Goal: Task Accomplishment & Management: Use online tool/utility

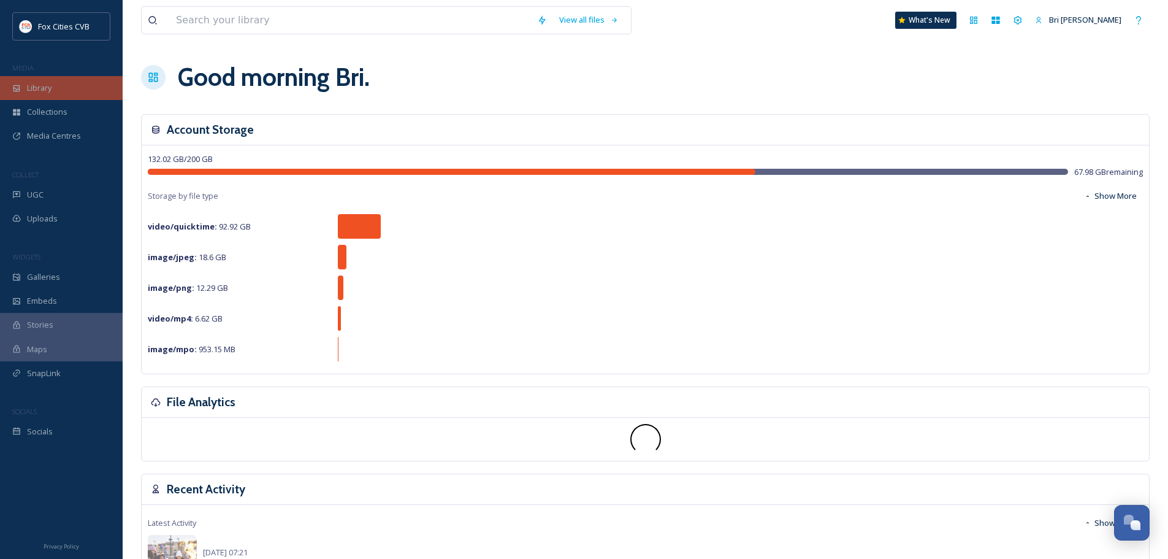
click at [58, 90] on div "Library" at bounding box center [61, 88] width 123 height 24
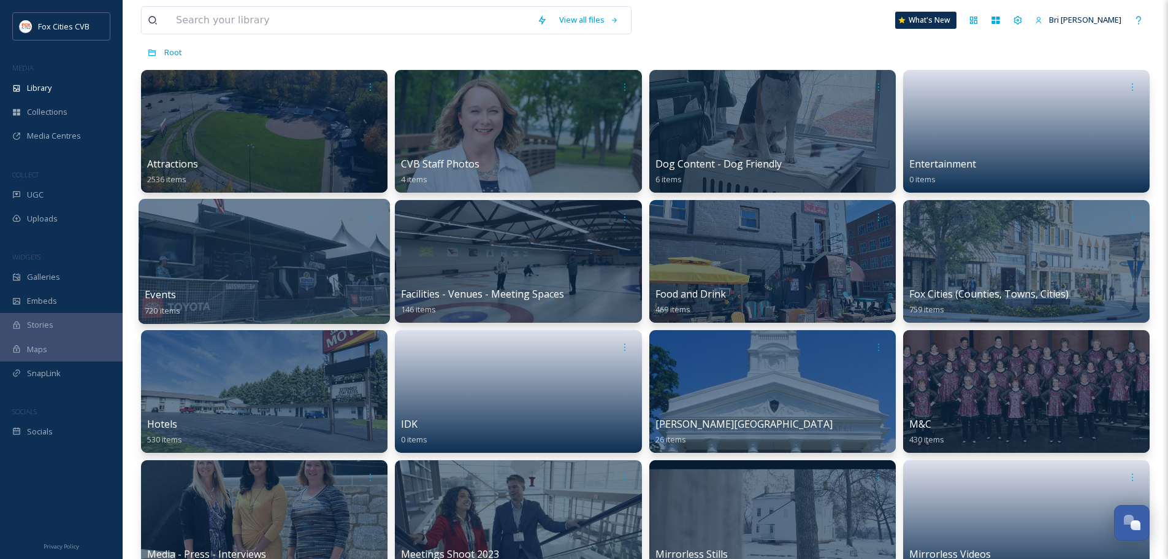
scroll to position [123, 0]
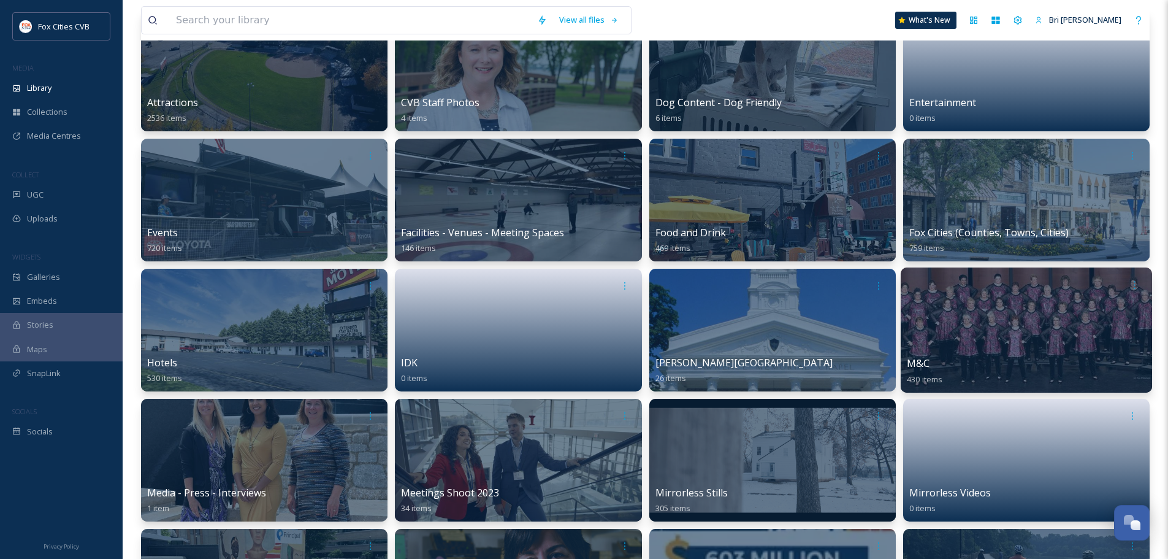
click at [1018, 305] on div at bounding box center [1026, 329] width 251 height 125
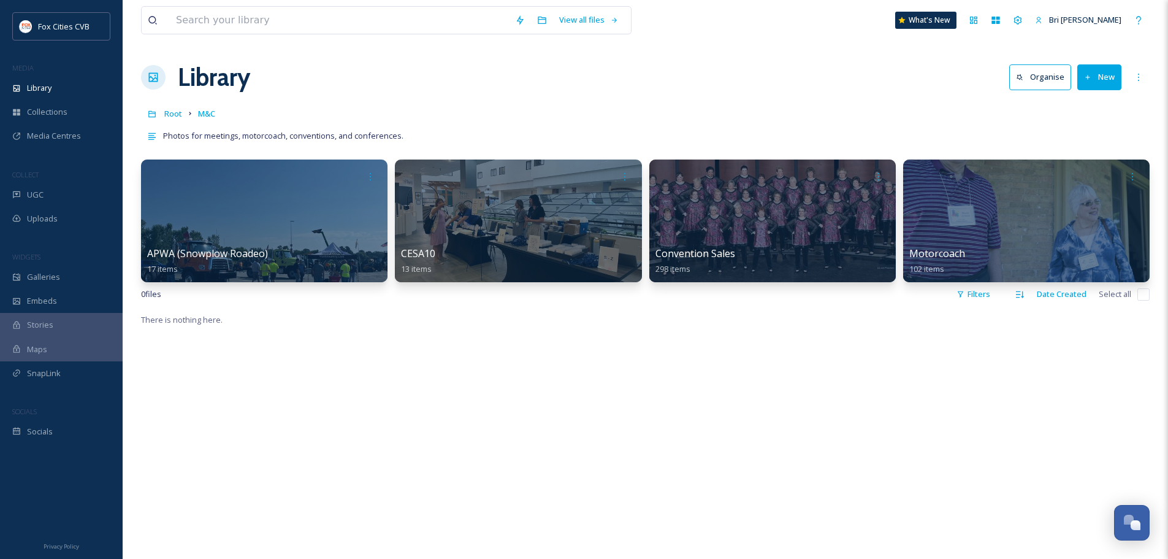
click at [1099, 77] on button "New" at bounding box center [1100, 76] width 44 height 25
click at [1093, 156] on span "Folder" at bounding box center [1085, 154] width 23 height 12
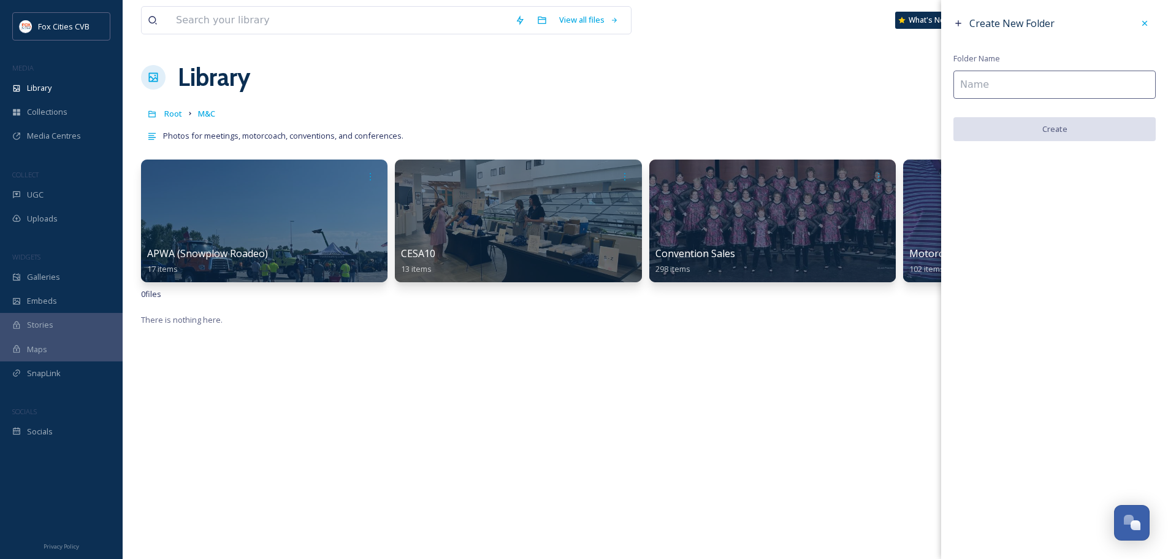
click at [1012, 88] on input at bounding box center [1055, 85] width 202 height 28
type input "UMCVB"
click at [1028, 126] on button "Create" at bounding box center [1055, 129] width 202 height 25
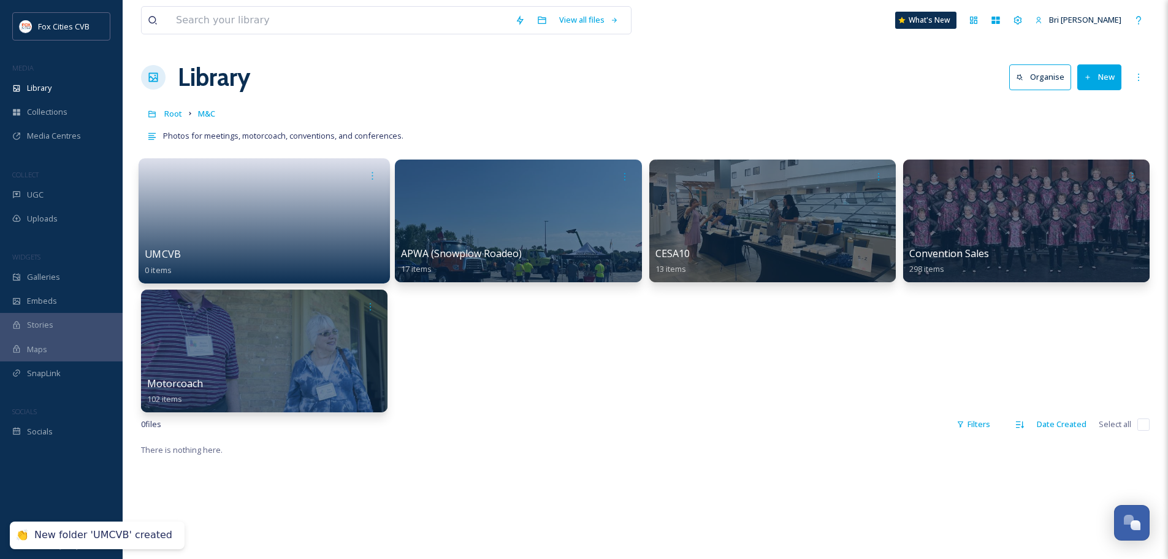
click at [310, 208] on link at bounding box center [264, 216] width 239 height 59
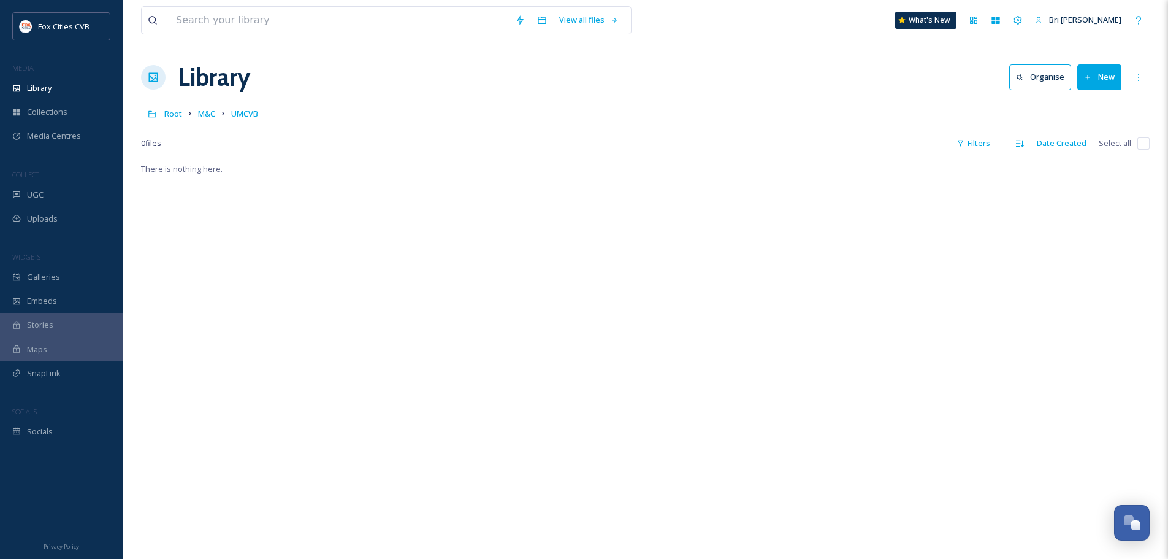
click at [1109, 81] on button "New" at bounding box center [1100, 76] width 44 height 25
click at [1083, 157] on span "Folder" at bounding box center [1085, 154] width 23 height 12
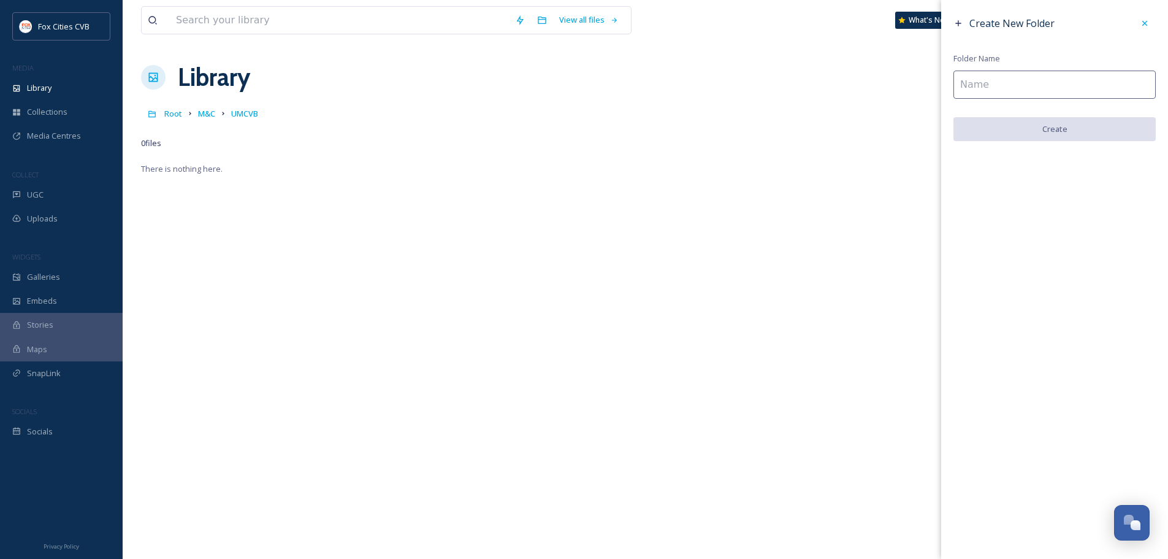
click at [1035, 86] on input at bounding box center [1055, 85] width 202 height 28
type input "2025"
click at [1101, 133] on button "Create" at bounding box center [1055, 129] width 202 height 25
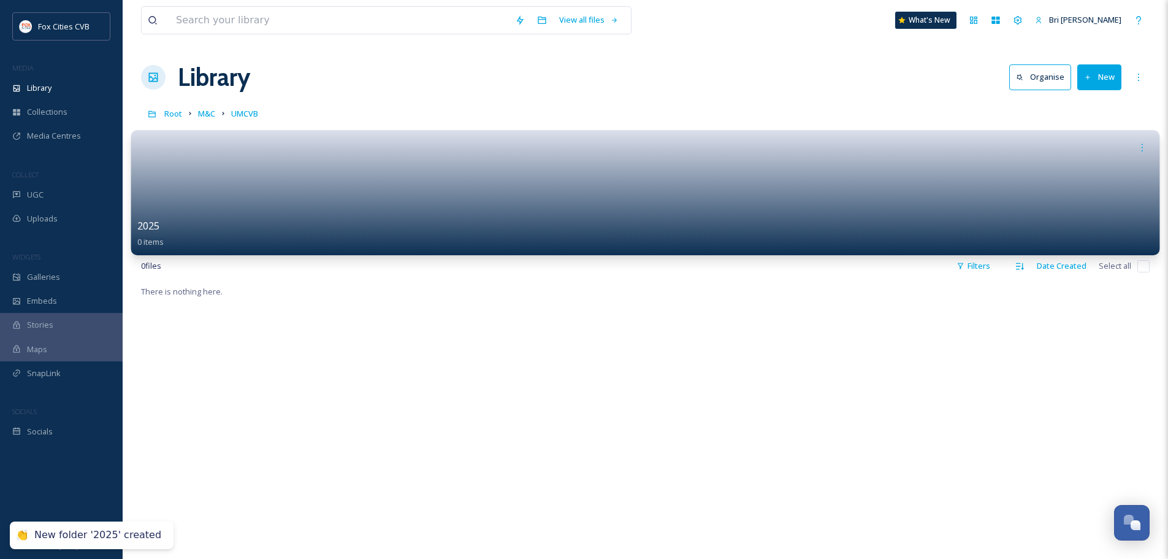
click at [354, 192] on link at bounding box center [645, 188] width 1017 height 59
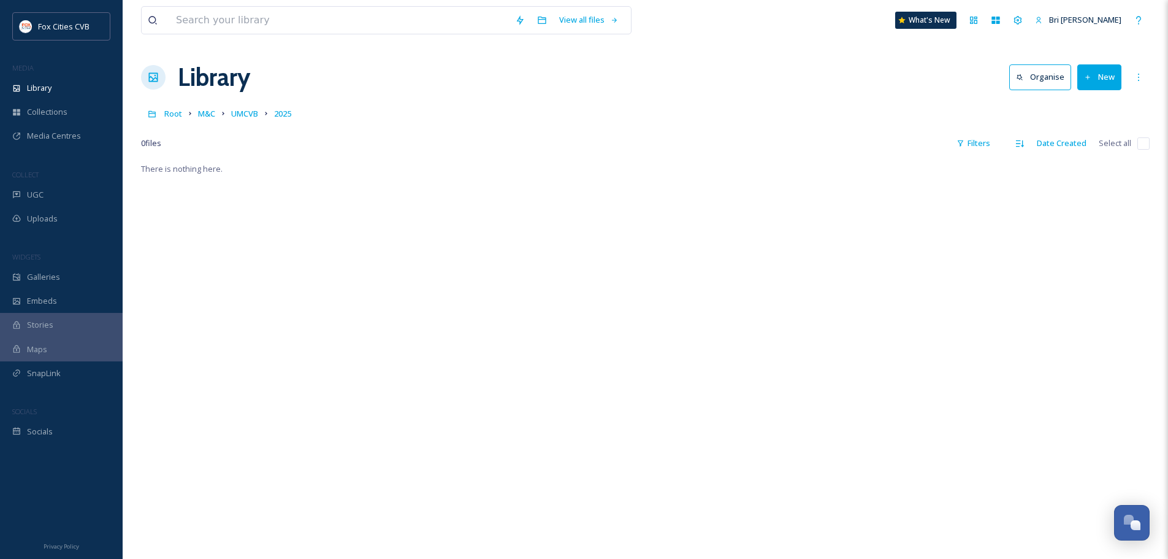
click at [1104, 71] on button "New" at bounding box center [1100, 76] width 44 height 25
click at [1087, 108] on span "File Upload" at bounding box center [1094, 106] width 40 height 12
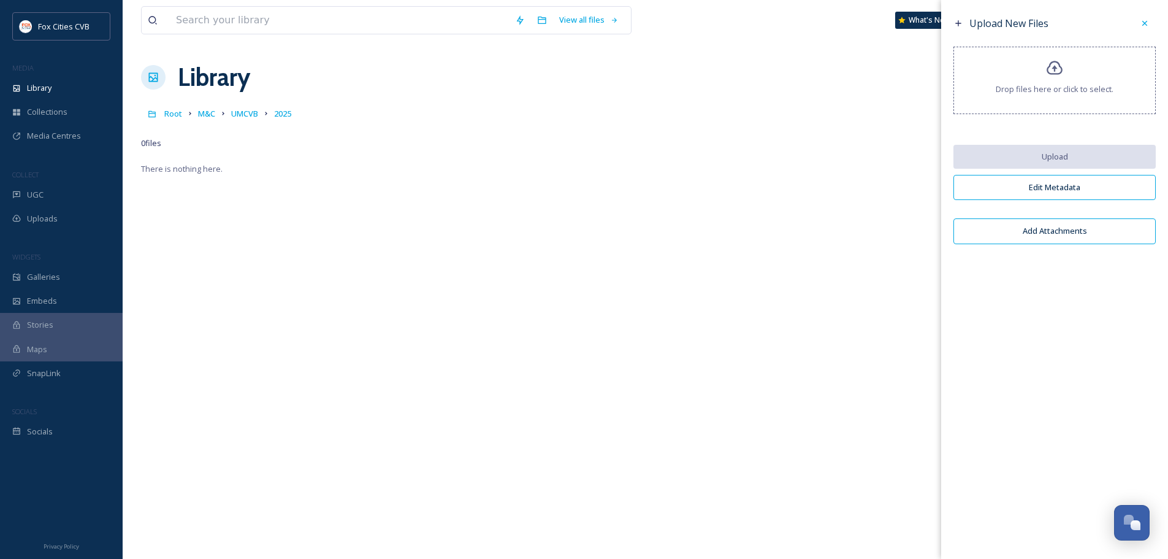
click at [1051, 75] on icon at bounding box center [1055, 68] width 16 height 14
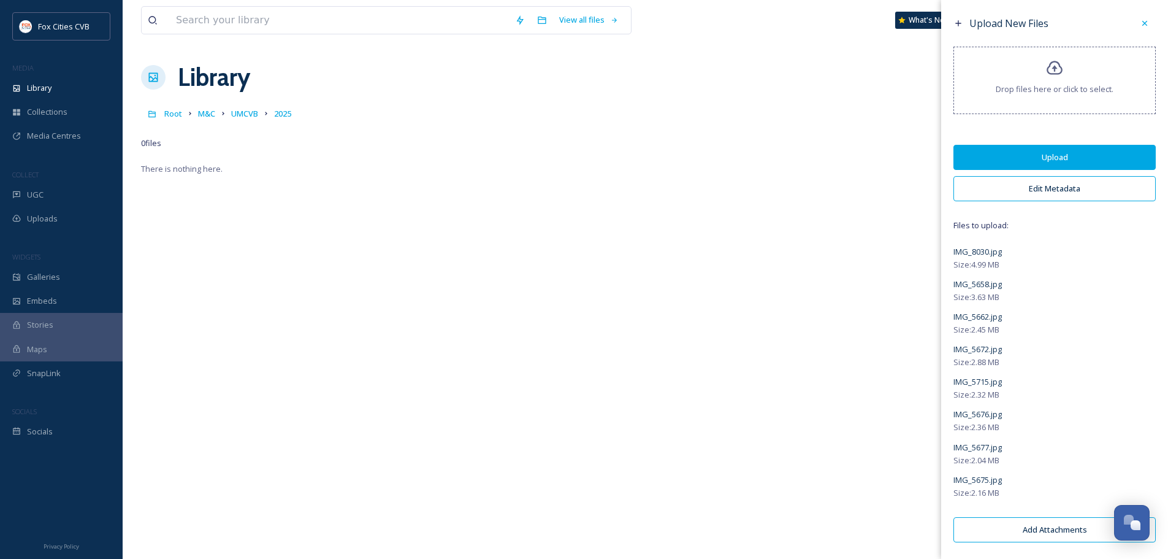
click at [1073, 194] on button "Edit Metadata" at bounding box center [1055, 188] width 202 height 25
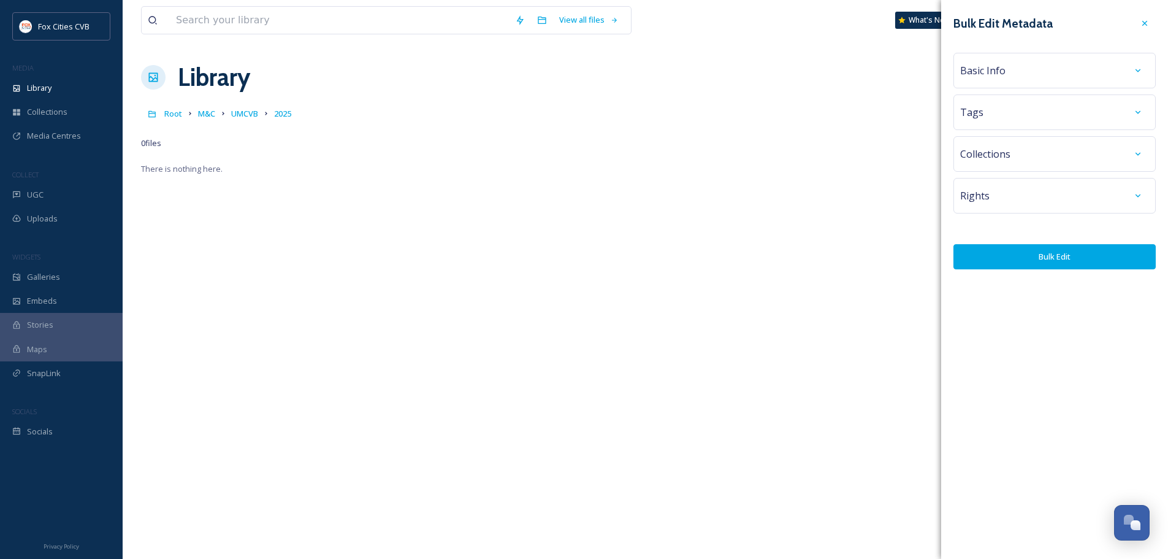
click at [1016, 75] on div "Basic Info" at bounding box center [1055, 70] width 189 height 22
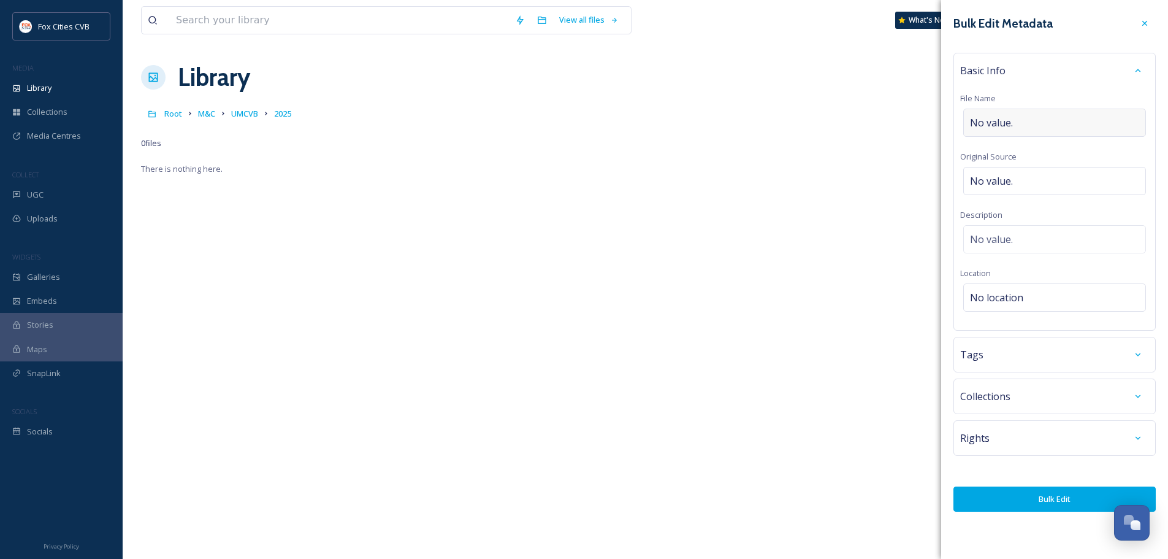
click at [1011, 120] on span "No value." at bounding box center [991, 122] width 43 height 15
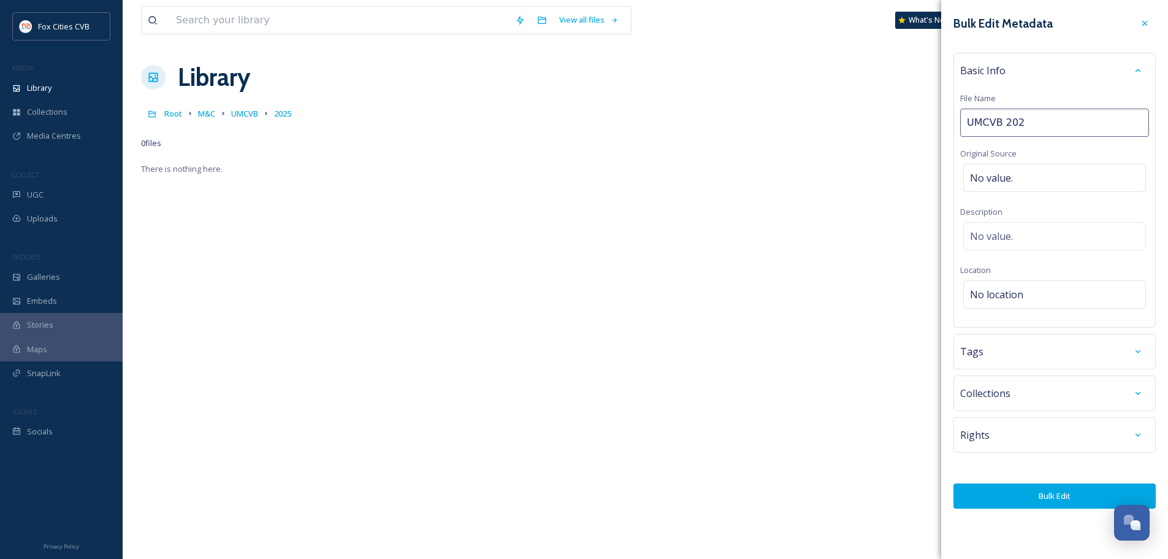
type input "UMCVB 2025"
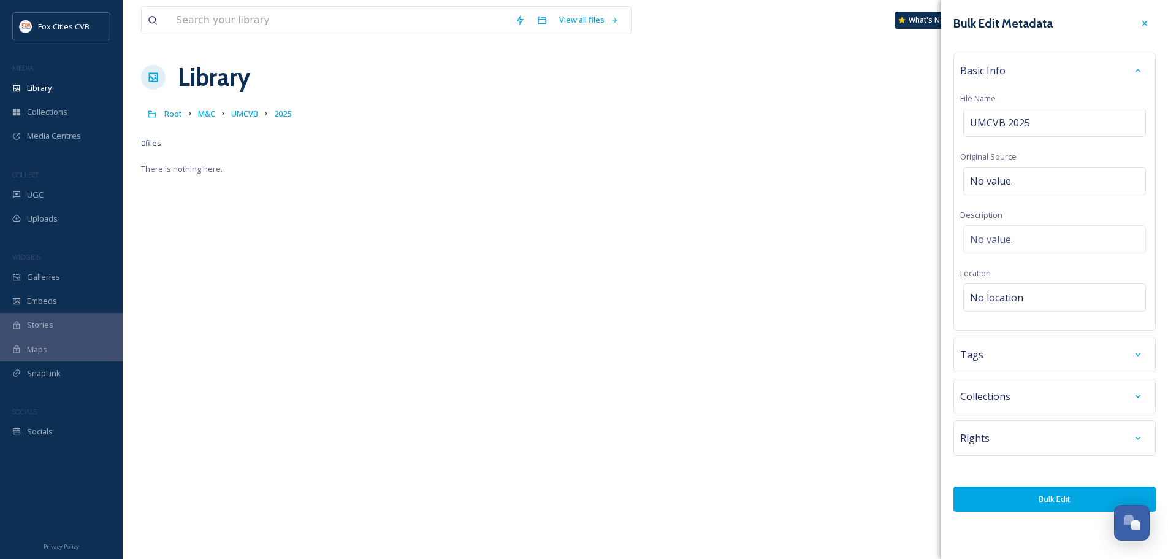
click at [1030, 349] on div "Tags" at bounding box center [1055, 354] width 189 height 22
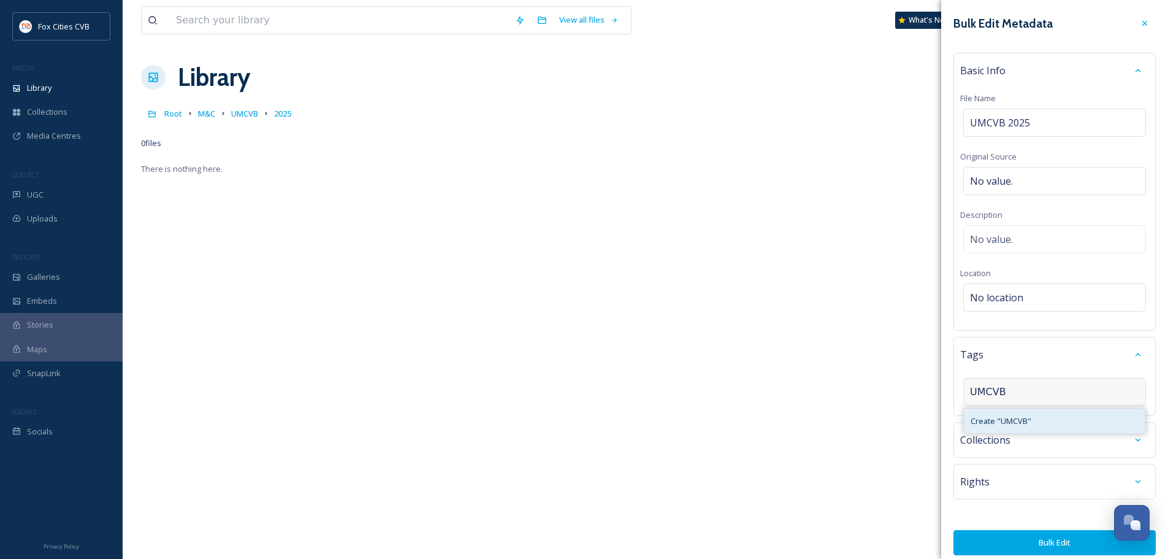
type input "UMCVB"
click at [1017, 417] on span "Create " UMCVB "" at bounding box center [1001, 421] width 61 height 12
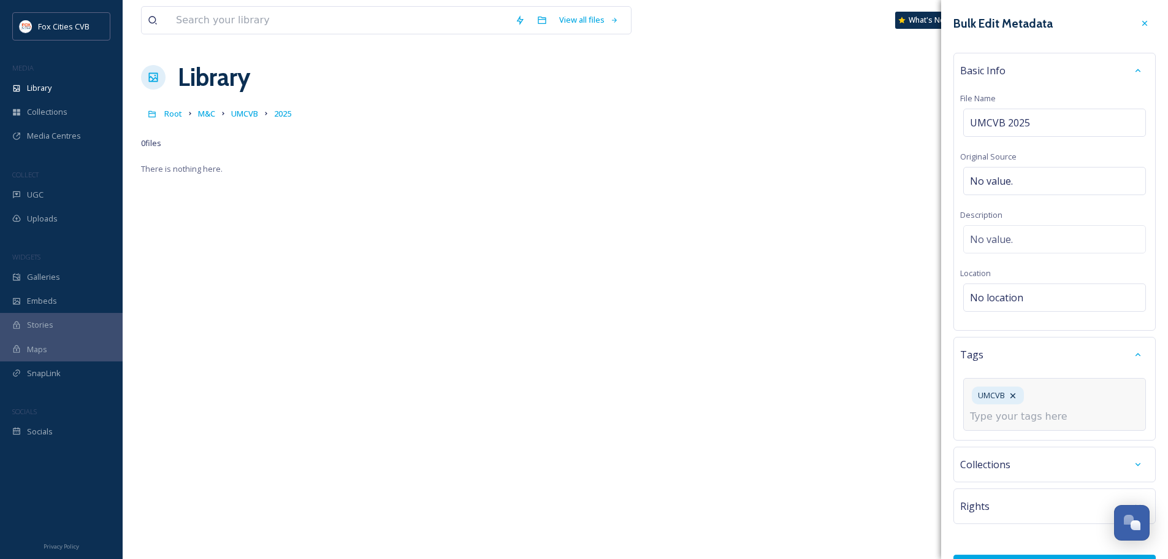
click at [1033, 418] on input at bounding box center [1031, 416] width 123 height 15
type input "Meetings"
click at [1065, 404] on div "Meetings Shoot 2023" at bounding box center [1079, 395] width 102 height 18
click at [1117, 397] on icon at bounding box center [1119, 395] width 5 height 5
click at [1009, 420] on input at bounding box center [1031, 416] width 123 height 15
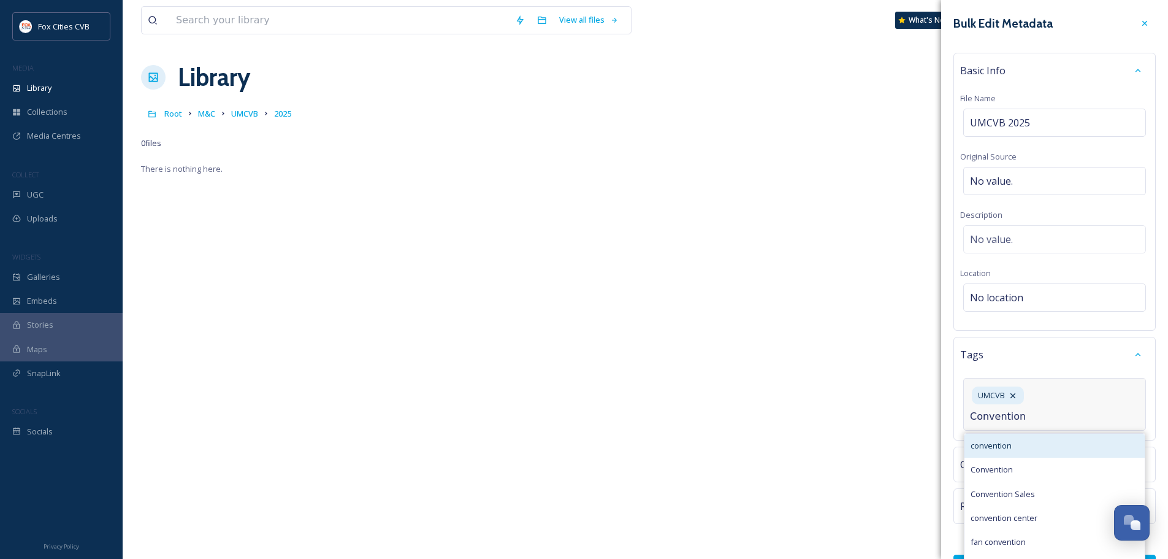
type input "Convention"
click at [1016, 449] on div "convention" at bounding box center [1055, 446] width 180 height 24
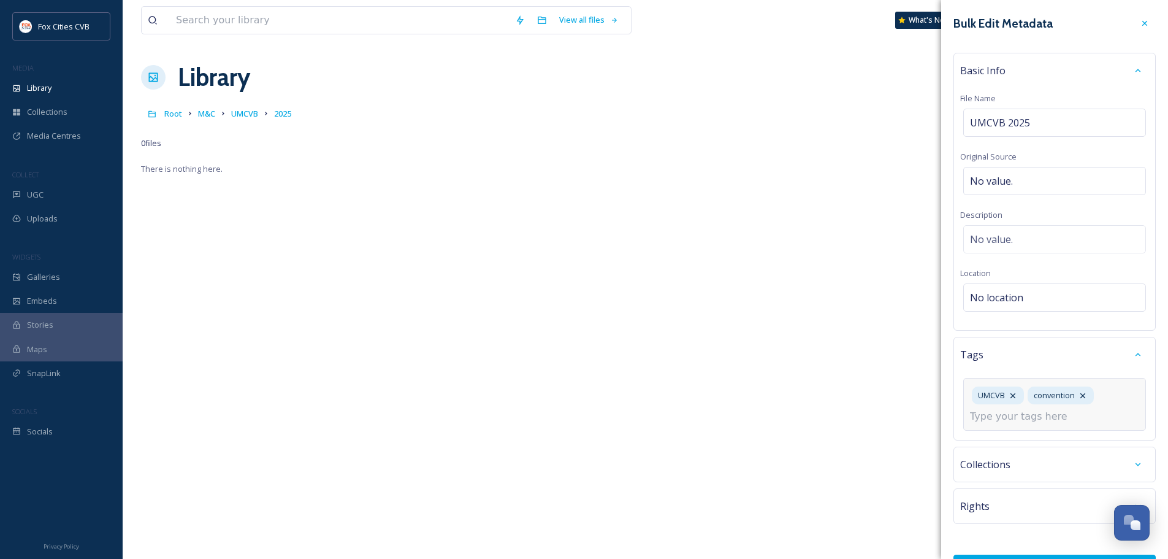
click at [1028, 420] on input at bounding box center [1031, 416] width 123 height 15
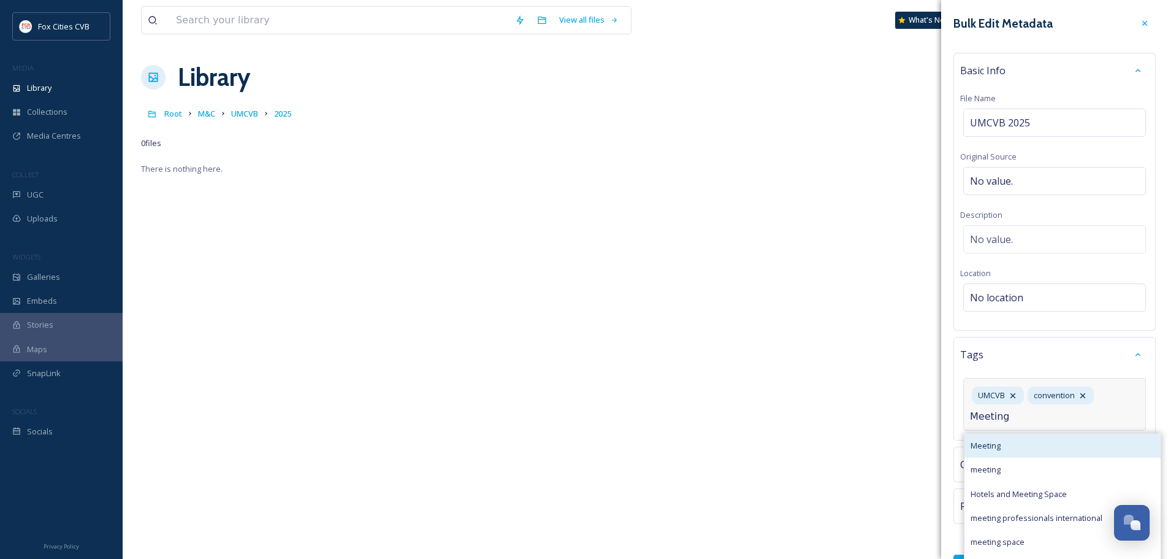
type input "Meeting"
click at [1010, 447] on div "Meeting" at bounding box center [1063, 446] width 196 height 24
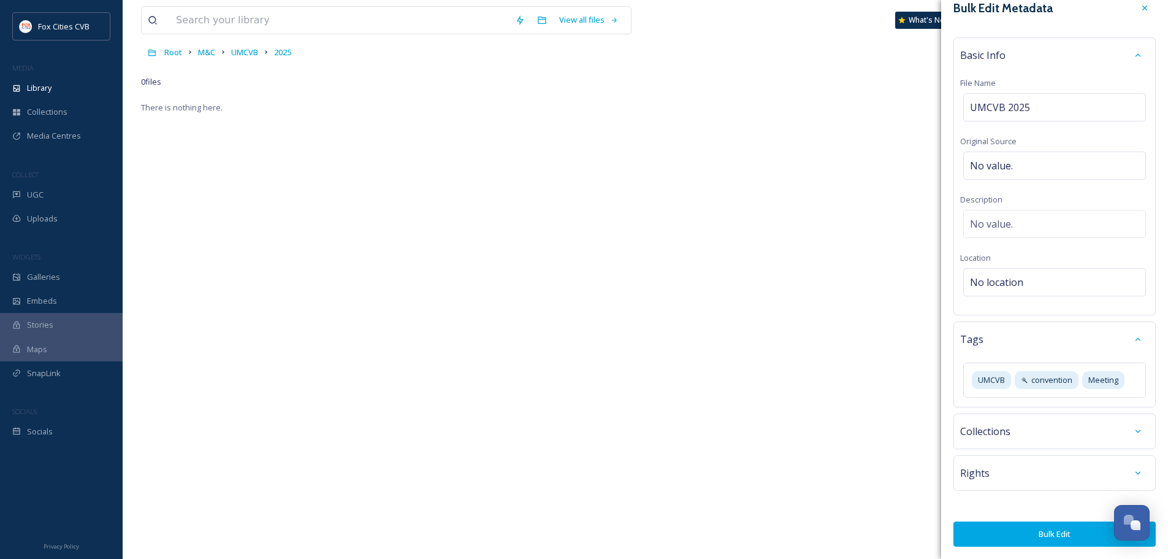
scroll to position [15, 0]
click at [1027, 530] on button "Bulk Edit" at bounding box center [1055, 533] width 202 height 25
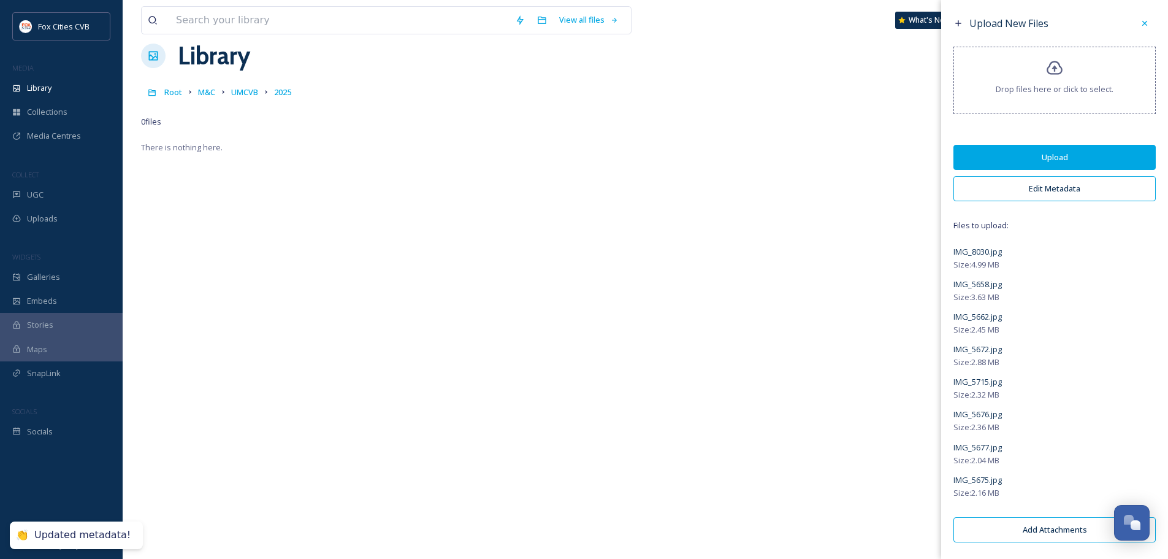
scroll to position [0, 0]
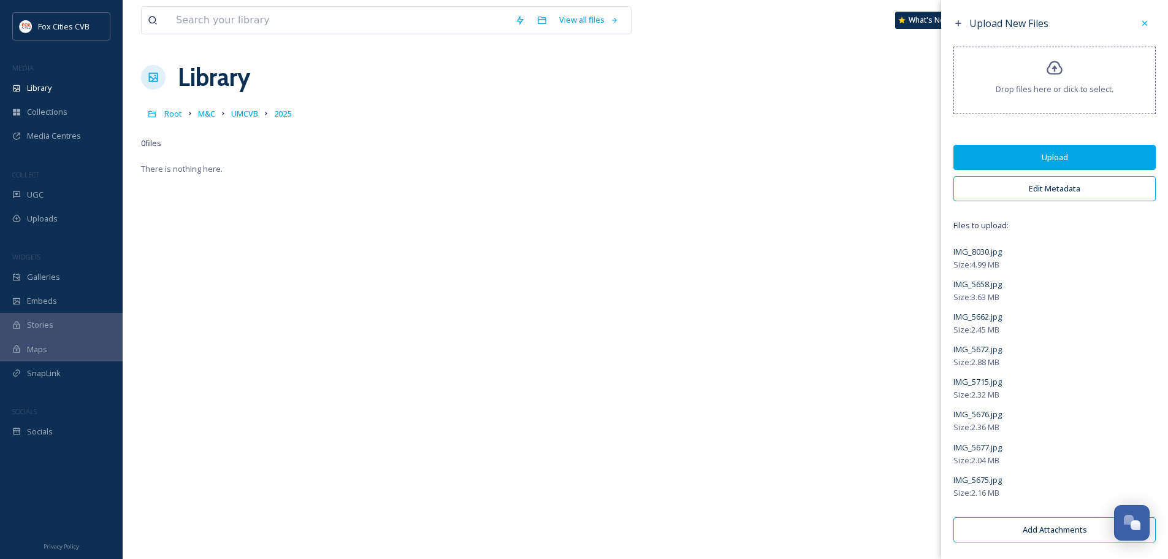
click at [1001, 152] on button "Upload" at bounding box center [1055, 157] width 202 height 25
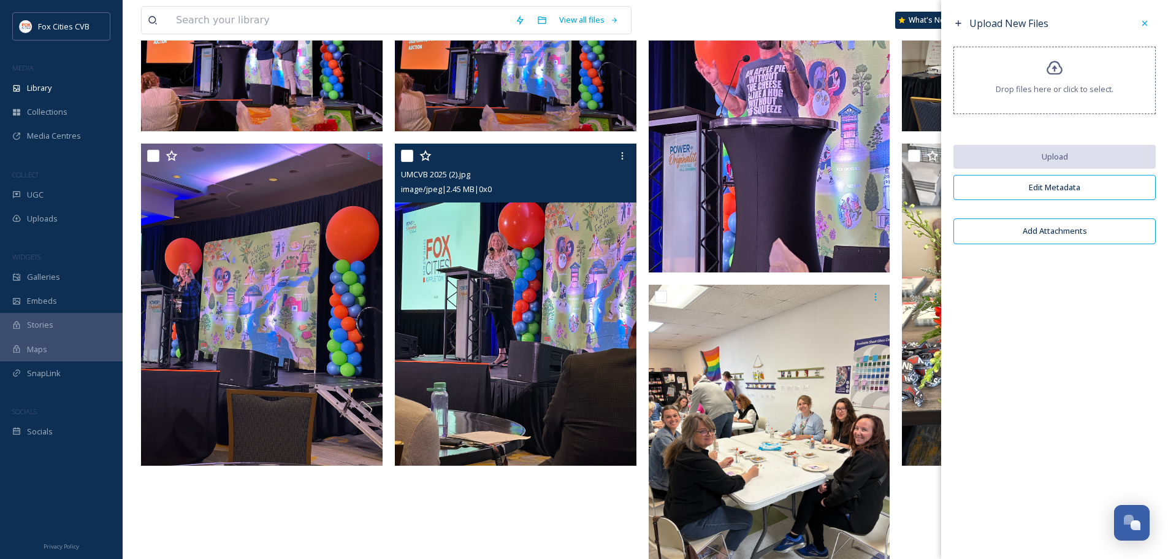
scroll to position [184, 0]
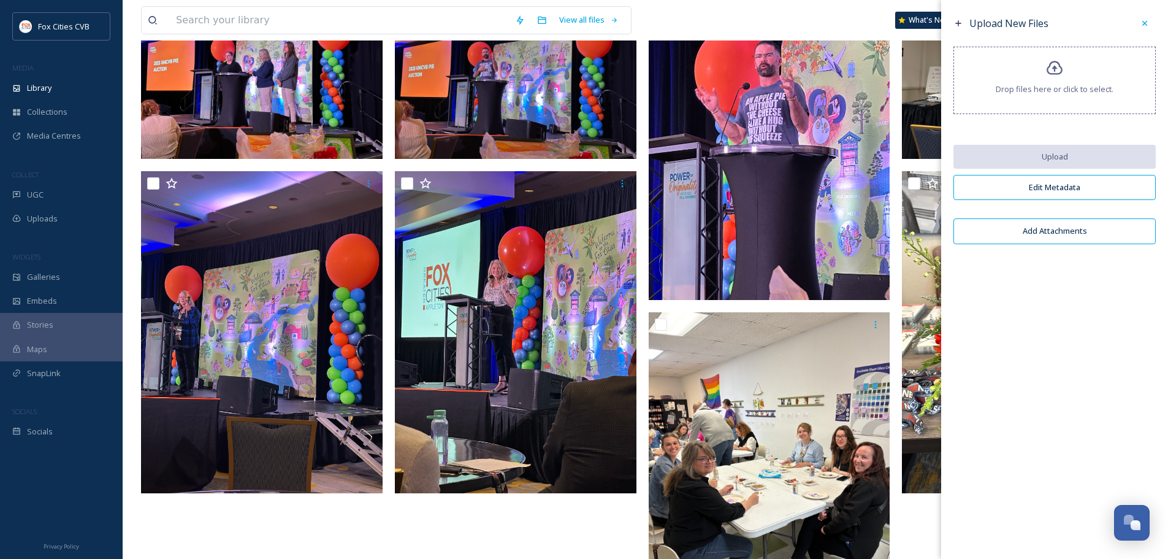
click at [1036, 57] on div "Drop files here or click to select." at bounding box center [1055, 80] width 202 height 67
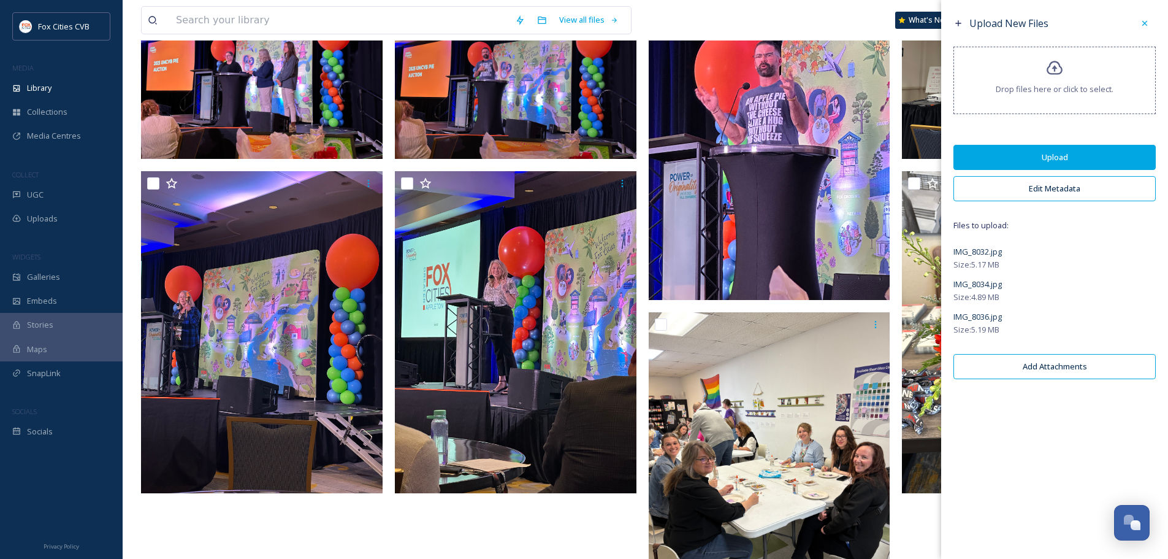
click at [1054, 429] on div "Upload New Files Drop files here or click to select. Upload Edit Metadata Files…" at bounding box center [1054, 279] width 227 height 559
click at [1092, 191] on button "Edit Metadata" at bounding box center [1055, 188] width 202 height 25
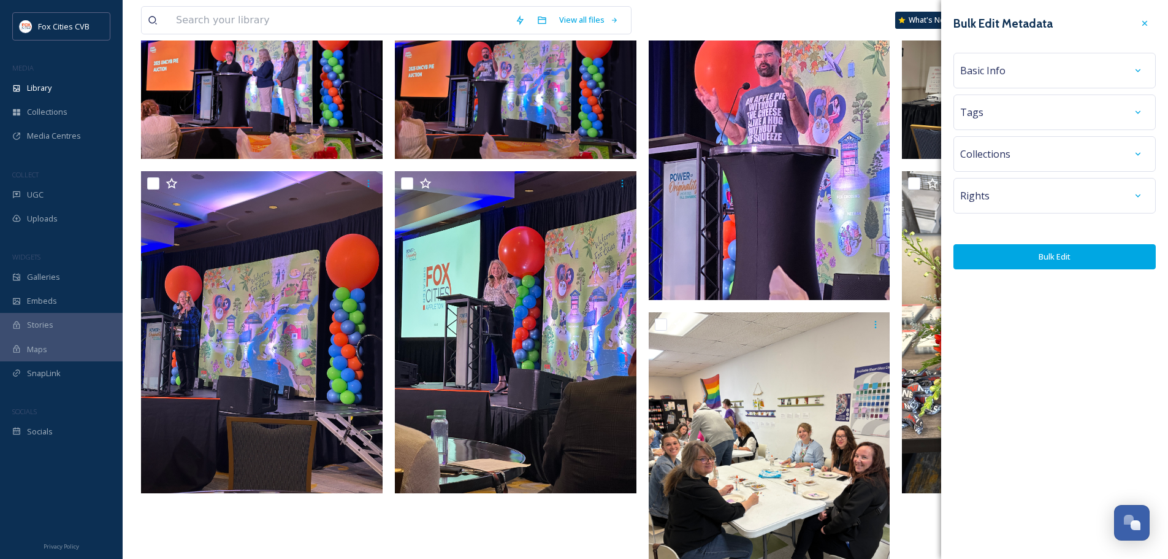
click at [1007, 78] on div "Basic Info" at bounding box center [1055, 70] width 189 height 22
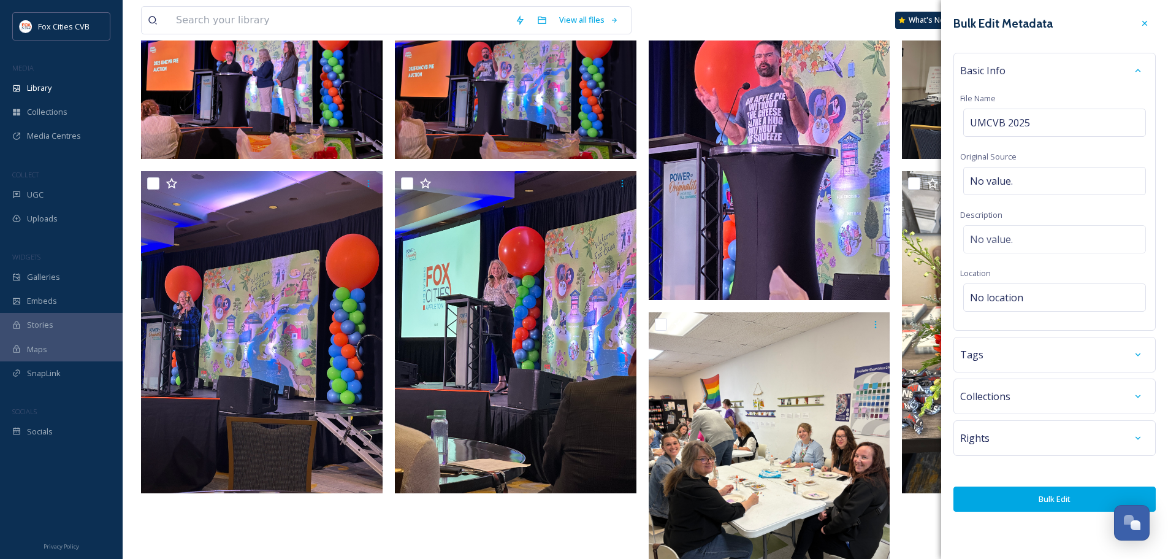
click at [1072, 497] on button "Bulk Edit" at bounding box center [1055, 498] width 202 height 25
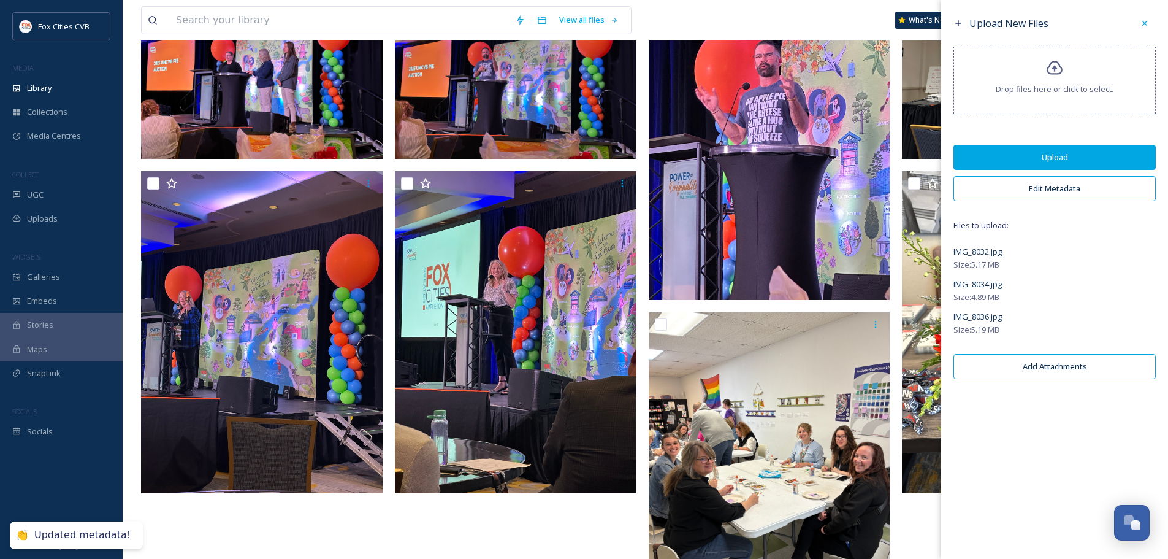
click at [1050, 159] on button "Upload" at bounding box center [1055, 157] width 202 height 25
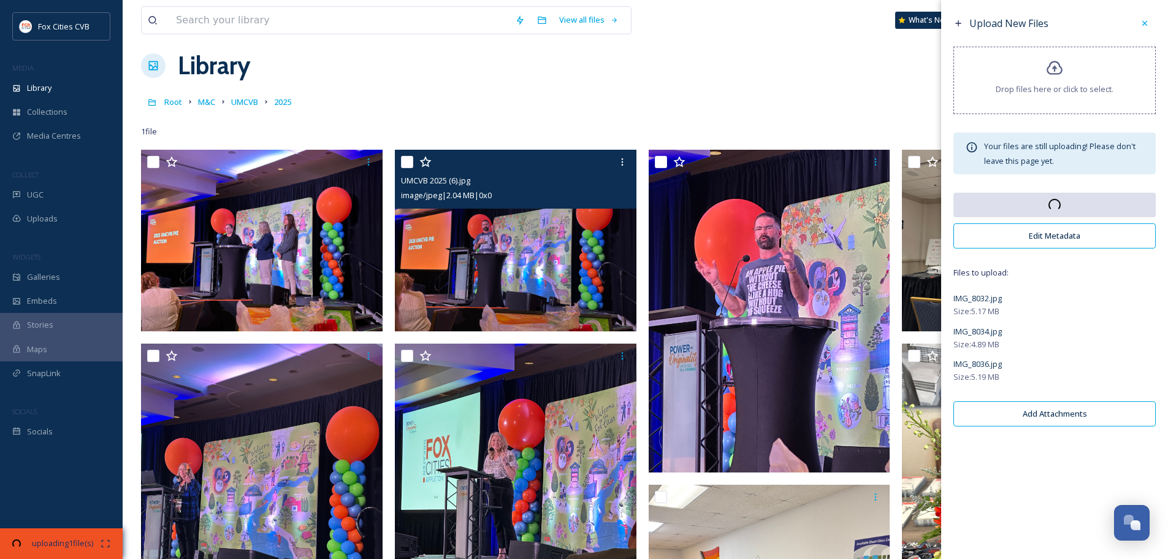
scroll to position [0, 0]
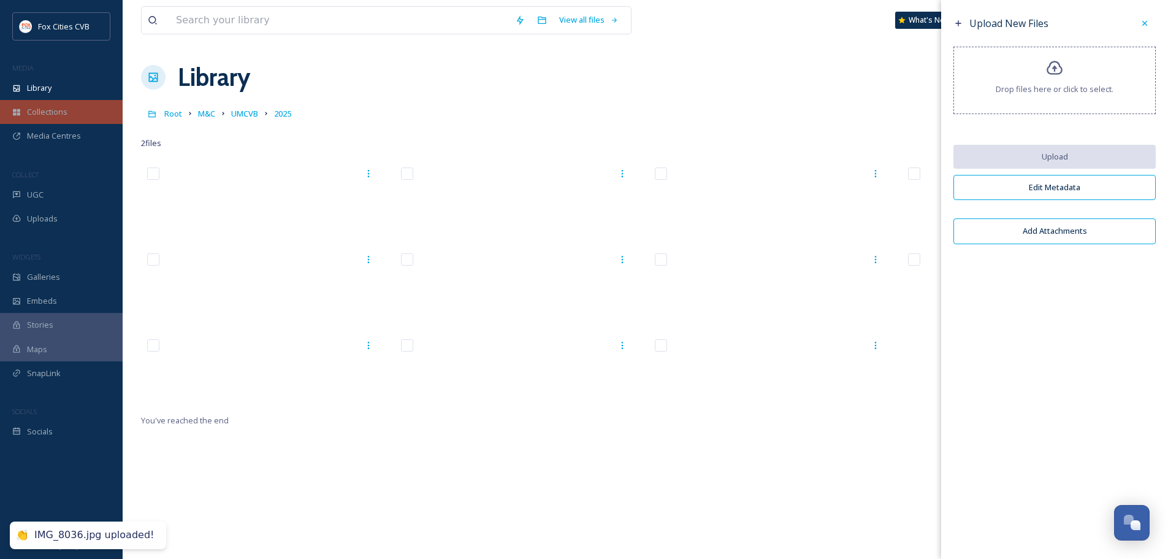
click at [53, 83] on div "Library" at bounding box center [61, 88] width 123 height 24
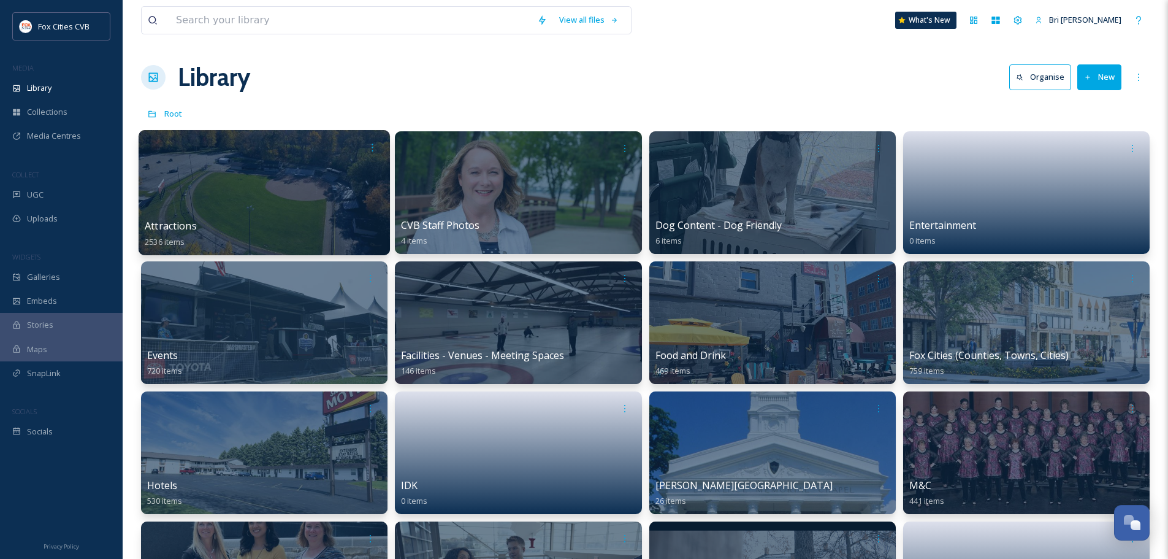
click at [296, 181] on div at bounding box center [264, 192] width 251 height 125
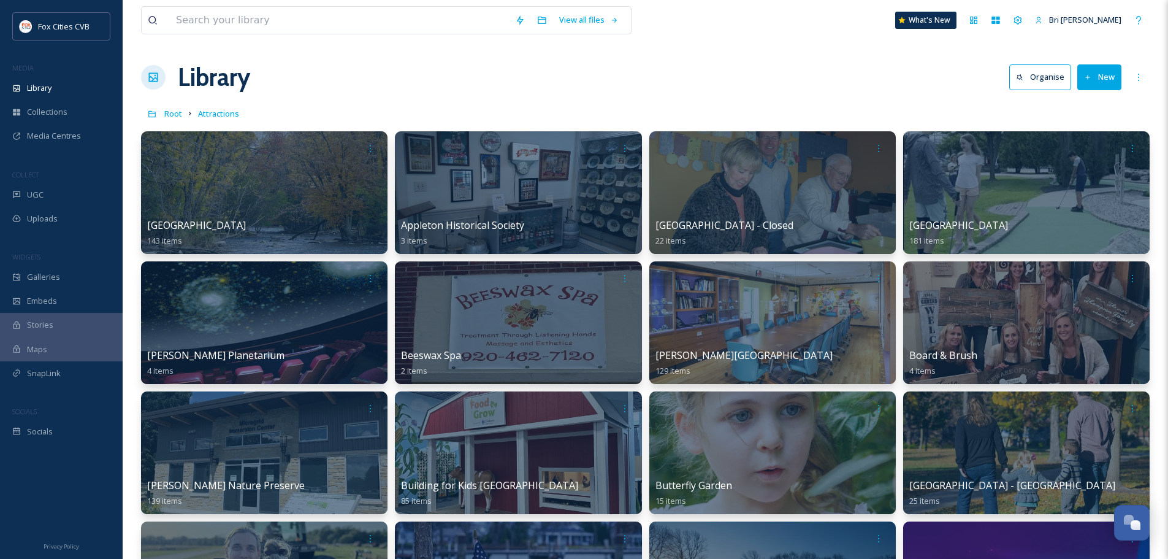
click at [1105, 78] on button "New" at bounding box center [1100, 76] width 44 height 25
click at [1083, 151] on span "Folder" at bounding box center [1085, 154] width 23 height 12
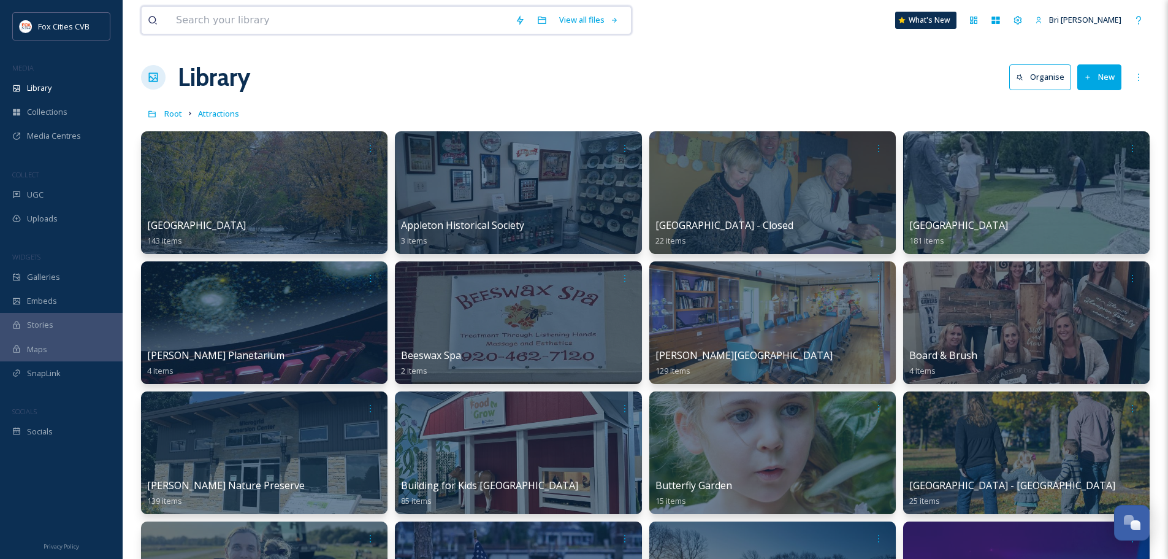
click at [385, 23] on input at bounding box center [339, 20] width 339 height 27
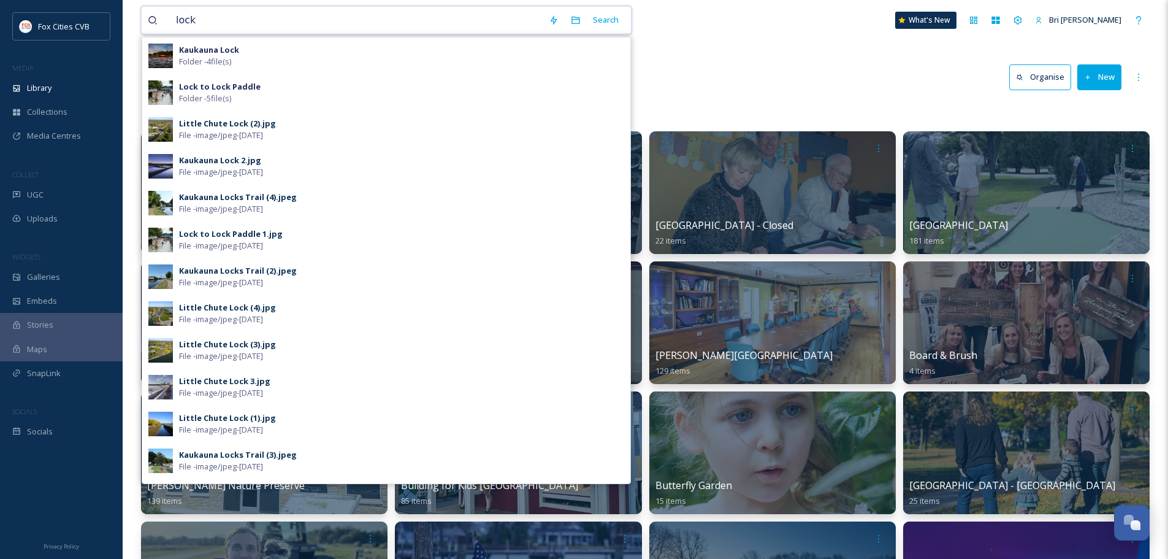
type input "lock"
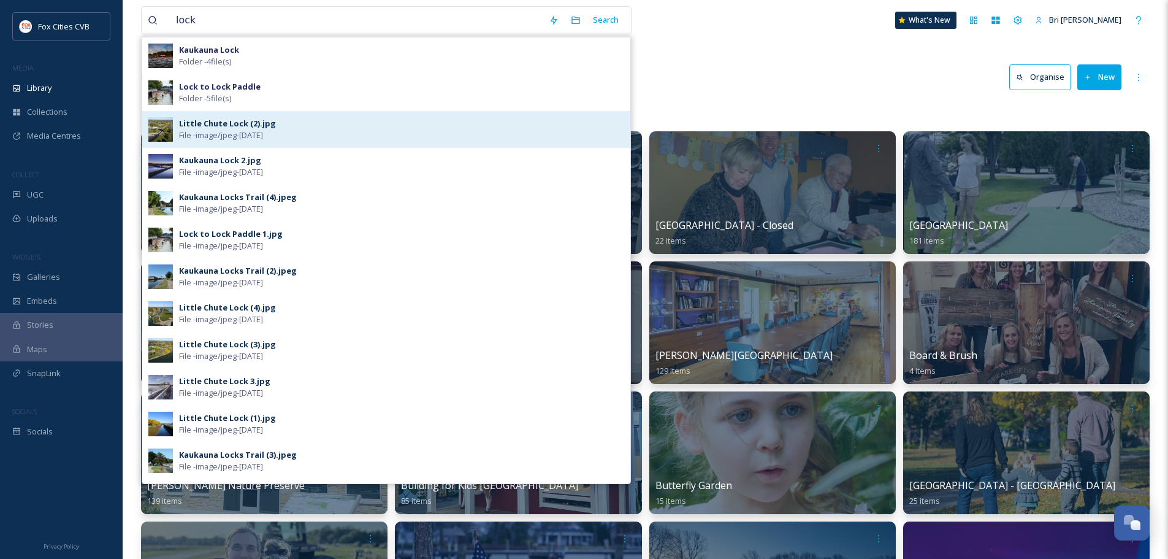
click at [242, 128] on div "Little Chute Lock (2).jpg" at bounding box center [227, 124] width 97 height 12
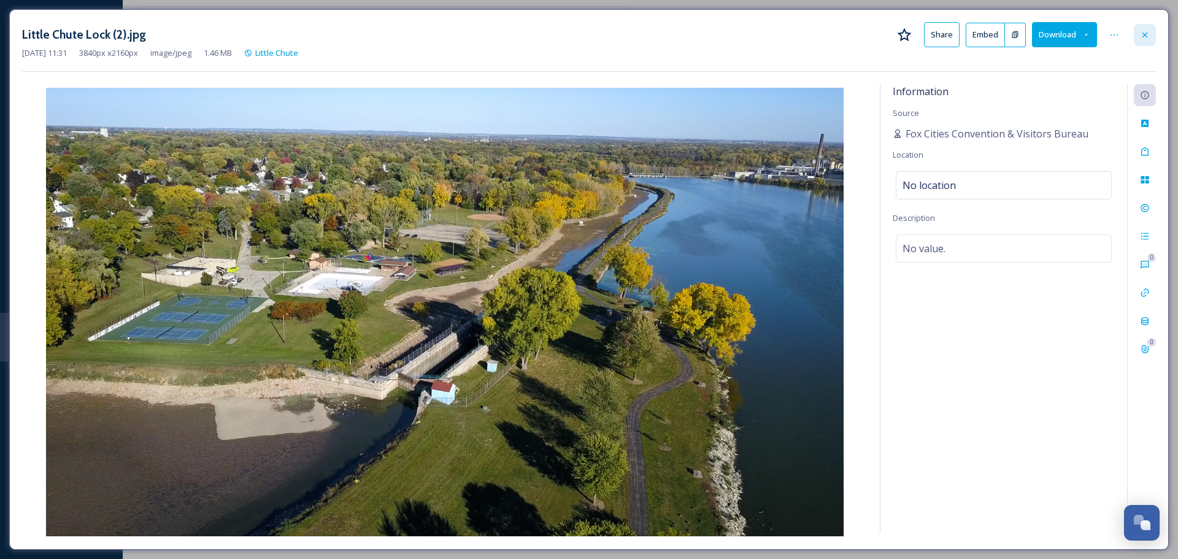
click at [1142, 30] on icon at bounding box center [1145, 35] width 10 height 10
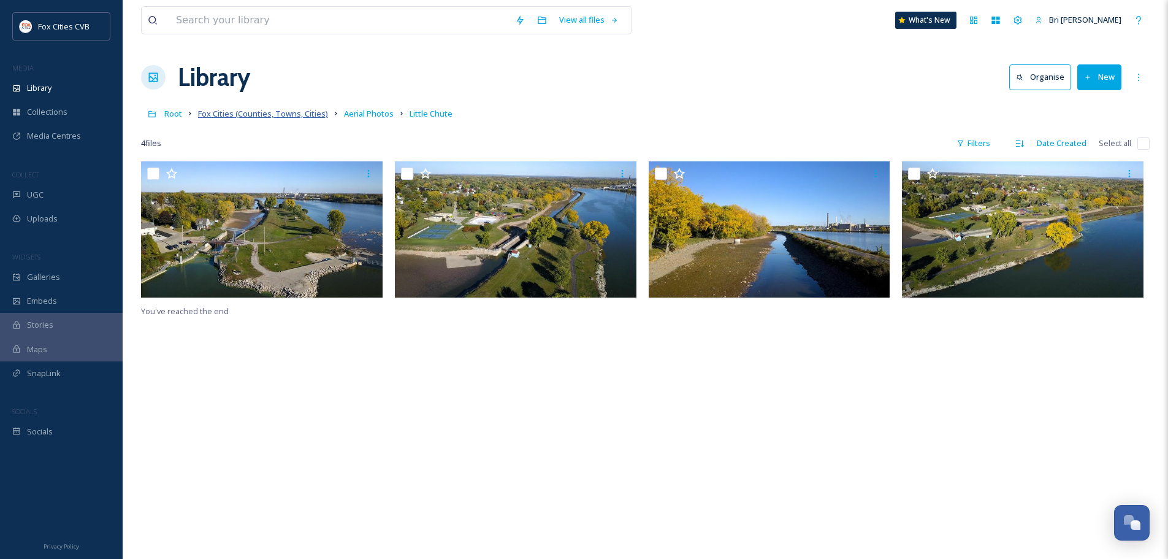
click at [221, 111] on span "Fox Cities (Counties, Towns, Cities)" at bounding box center [263, 113] width 130 height 11
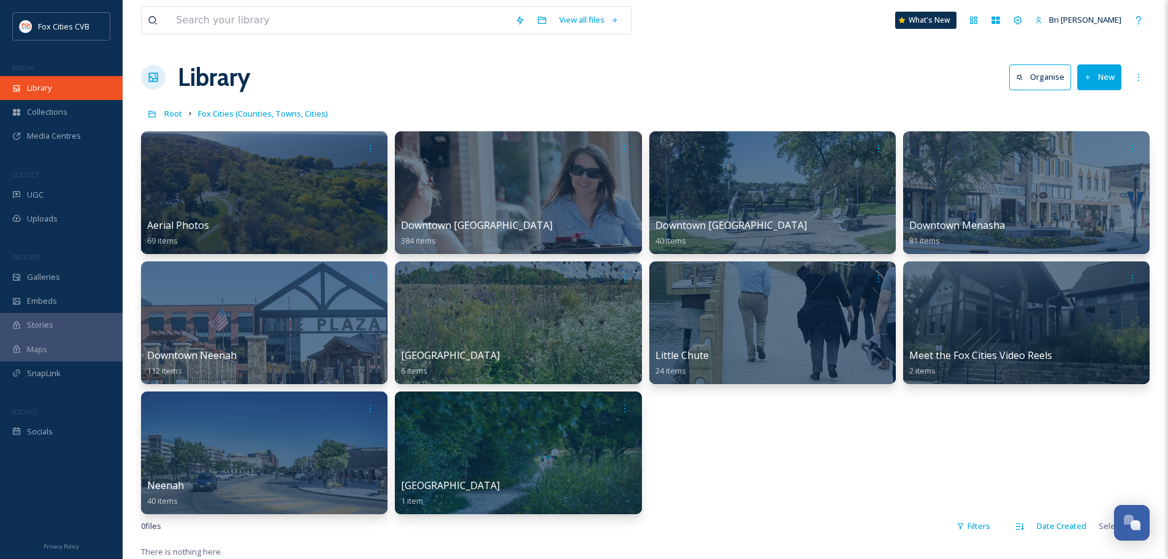
click at [47, 84] on span "Library" at bounding box center [39, 88] width 25 height 12
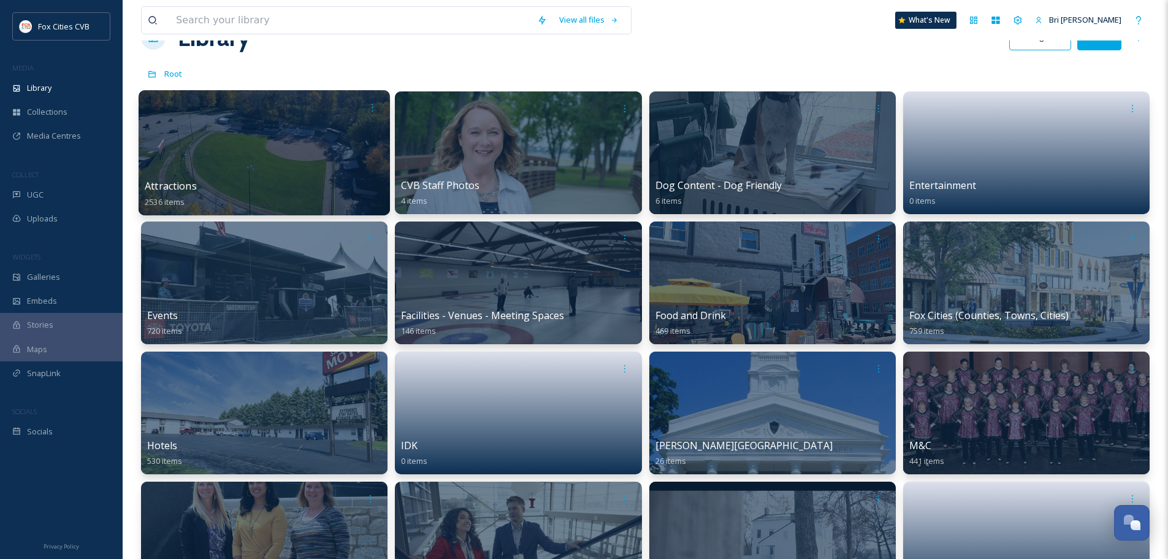
scroll to position [61, 0]
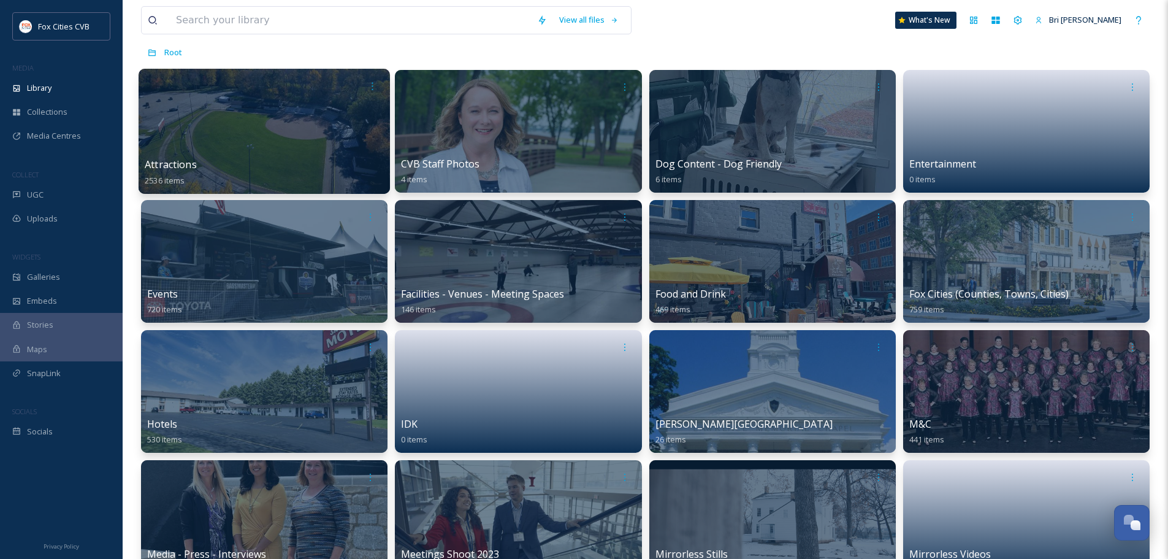
click at [295, 112] on div at bounding box center [264, 131] width 251 height 125
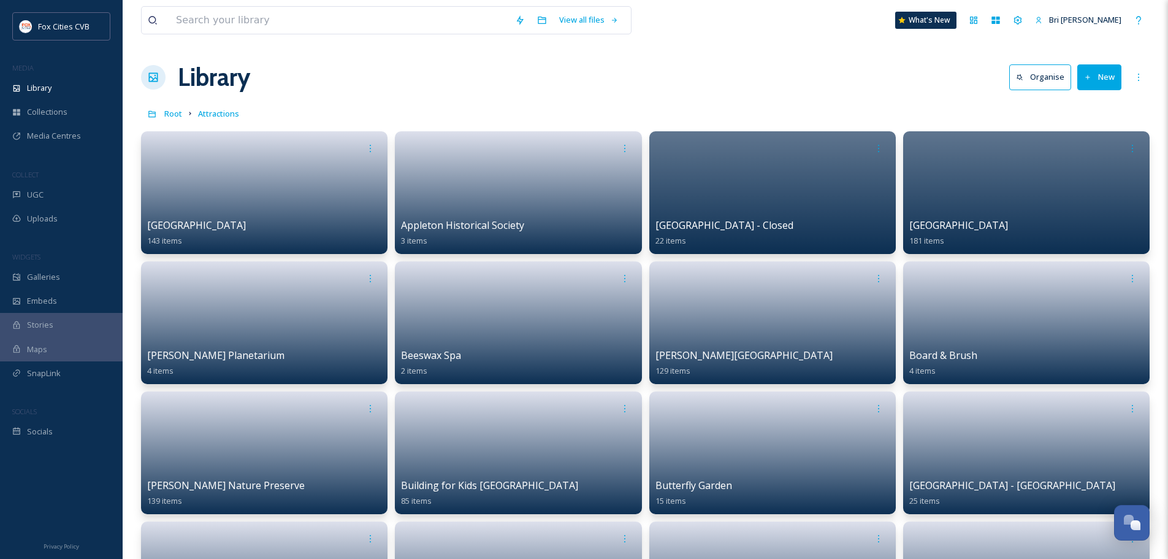
click at [1114, 77] on button "New" at bounding box center [1100, 76] width 44 height 25
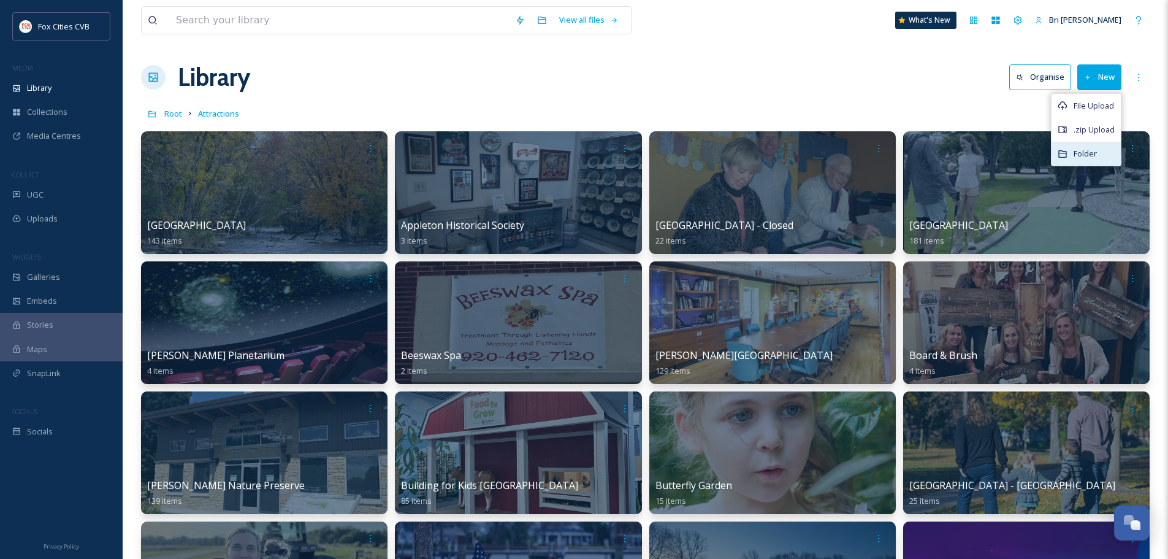
click at [1099, 148] on div "Folder" at bounding box center [1086, 154] width 69 height 24
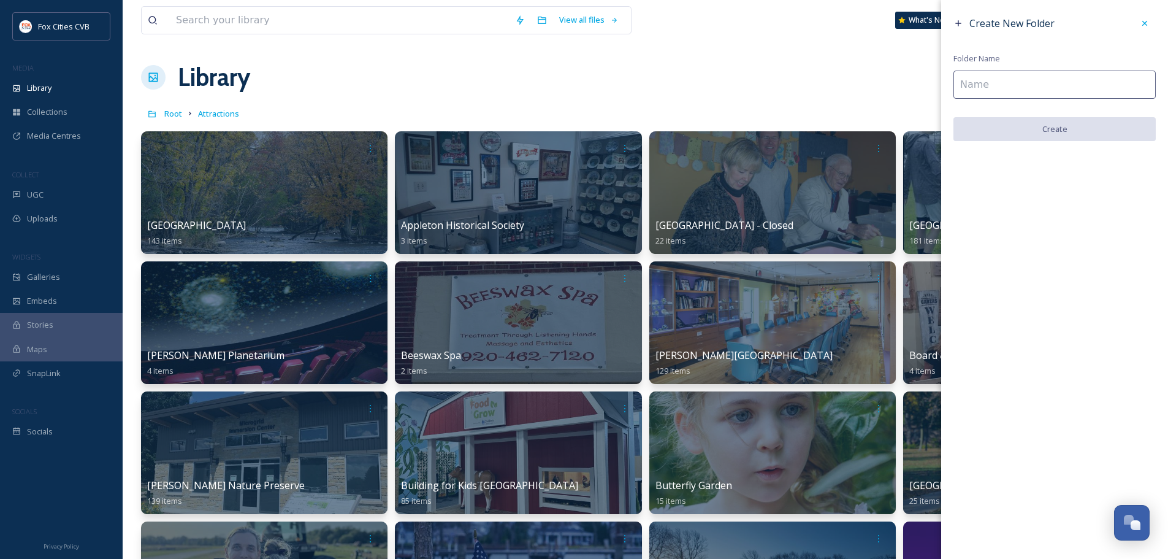
click at [1020, 89] on input at bounding box center [1055, 85] width 202 height 28
type input "Locks"
click at [1099, 131] on button "Create" at bounding box center [1055, 129] width 202 height 25
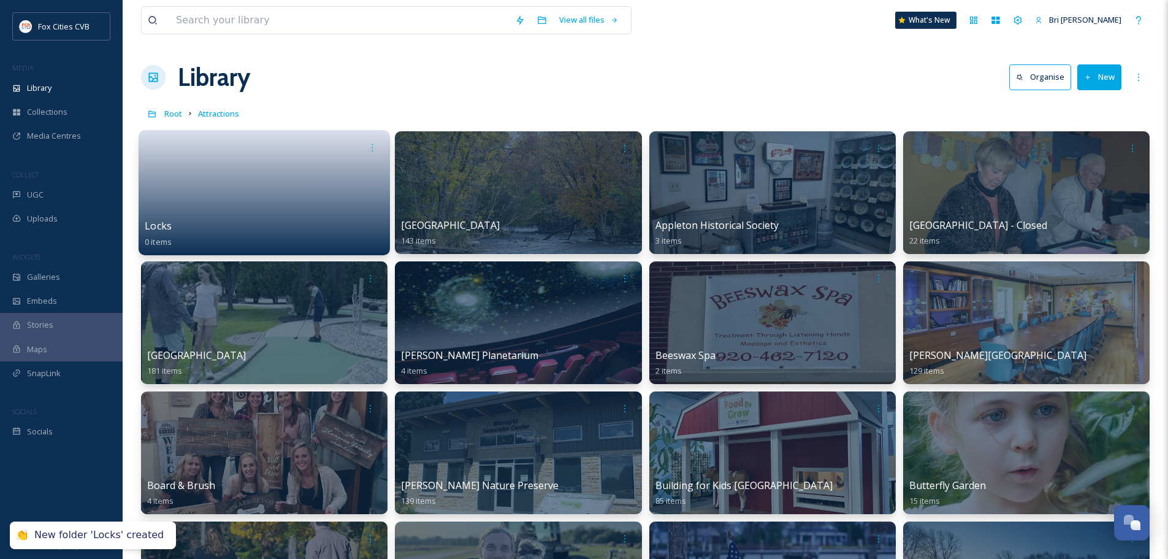
click at [334, 183] on link at bounding box center [264, 188] width 239 height 59
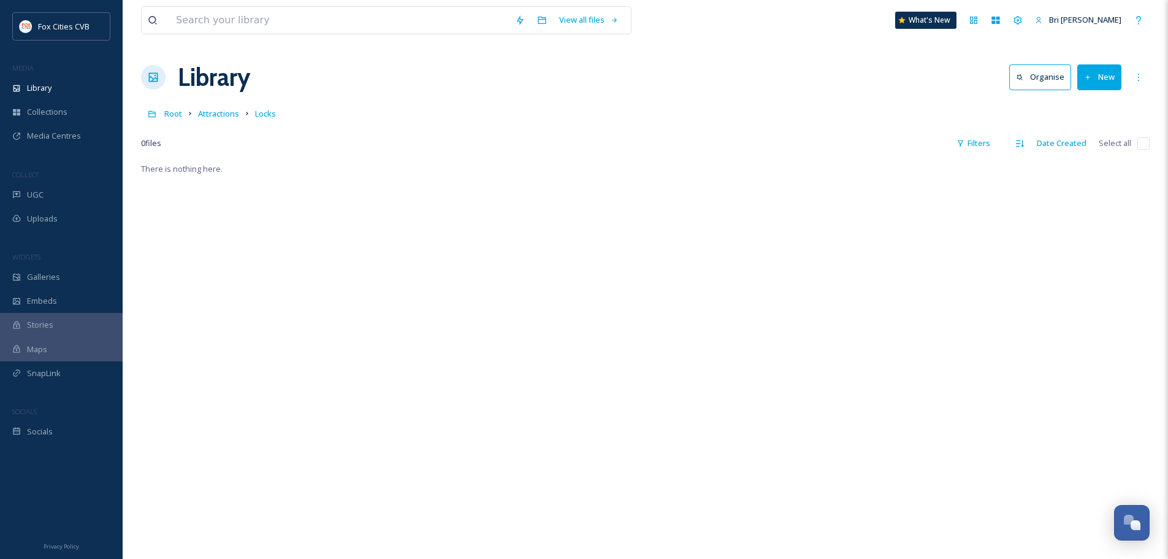
click at [1084, 74] on icon at bounding box center [1088, 78] width 8 height 8
click at [1070, 156] on div "Folder" at bounding box center [1086, 154] width 69 height 24
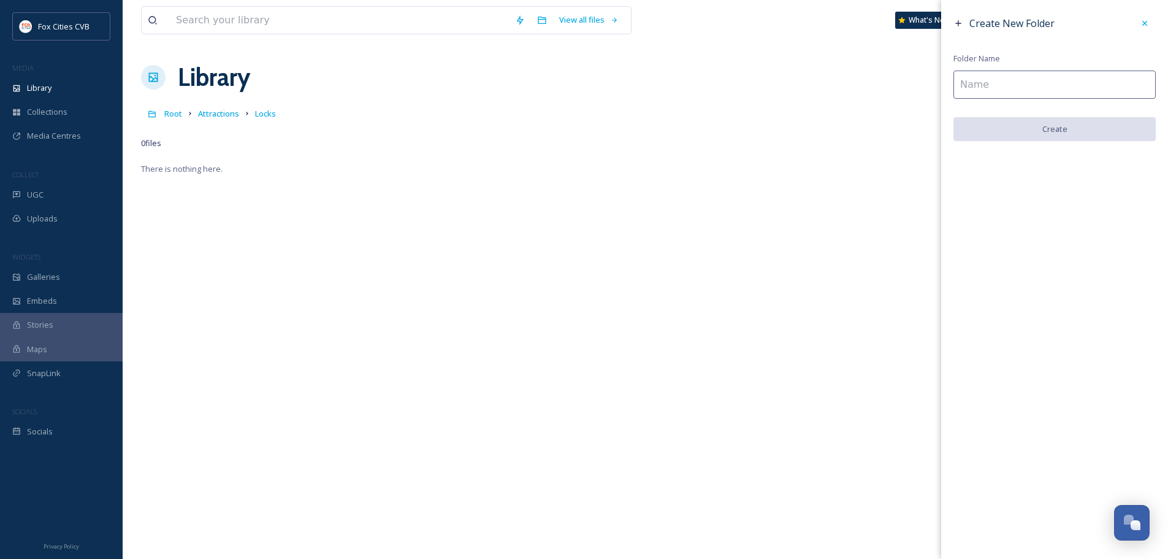
click at [1032, 83] on input at bounding box center [1055, 85] width 202 height 28
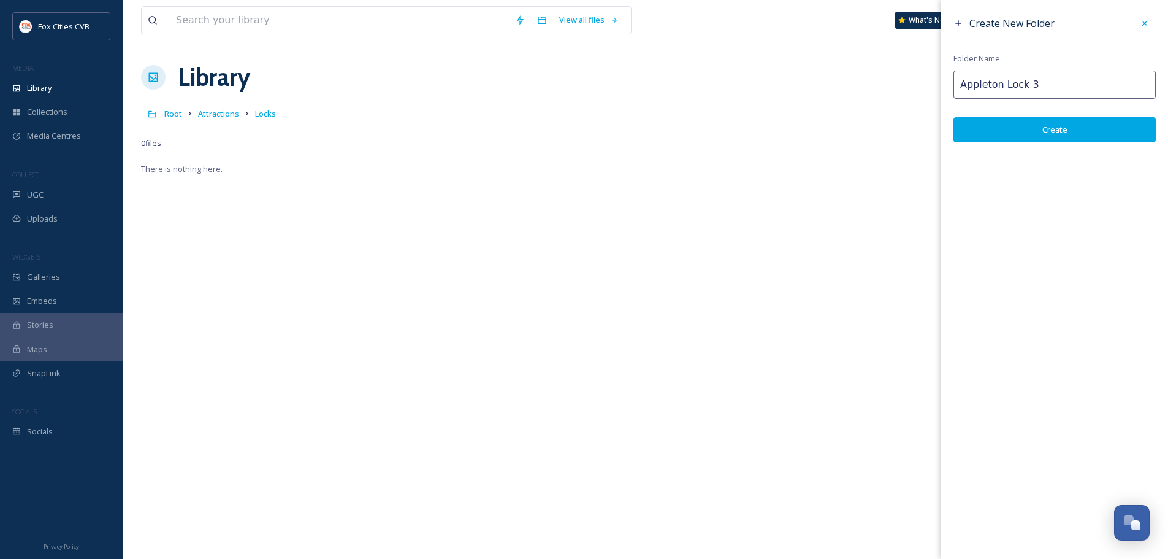
type input "Appleton Lock 3"
click at [1067, 128] on button "Create" at bounding box center [1055, 129] width 202 height 25
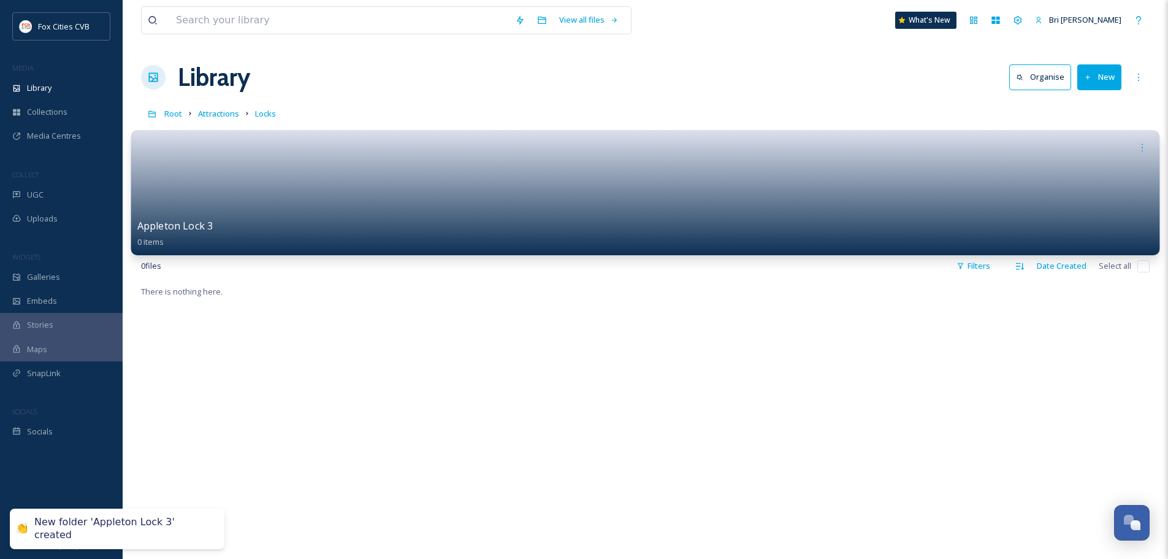
click at [255, 212] on link at bounding box center [645, 188] width 1017 height 59
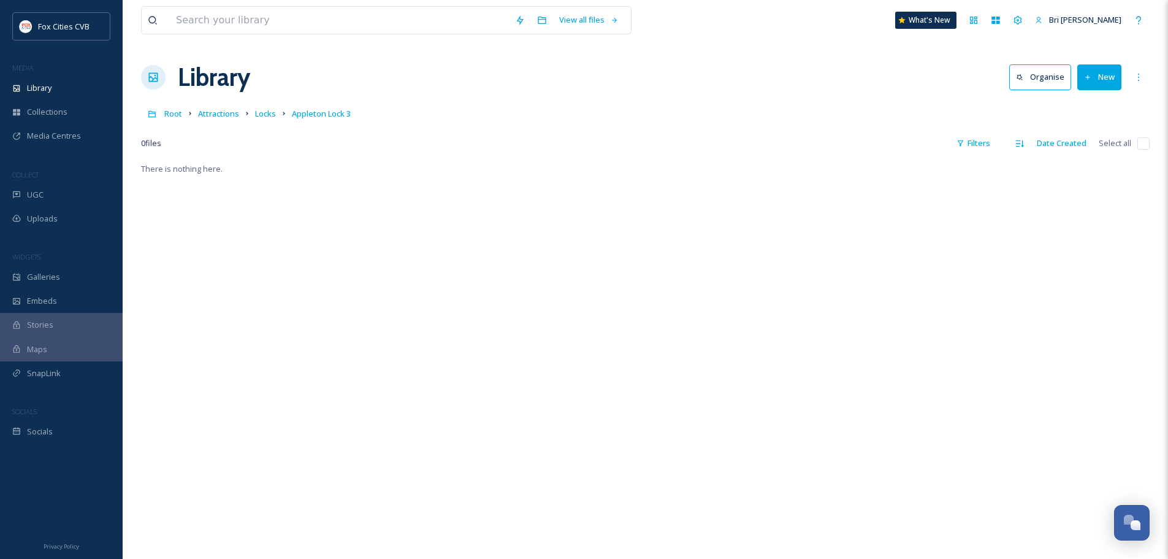
click at [1099, 78] on button "New" at bounding box center [1100, 76] width 44 height 25
click at [1094, 104] on span "File Upload" at bounding box center [1094, 106] width 40 height 12
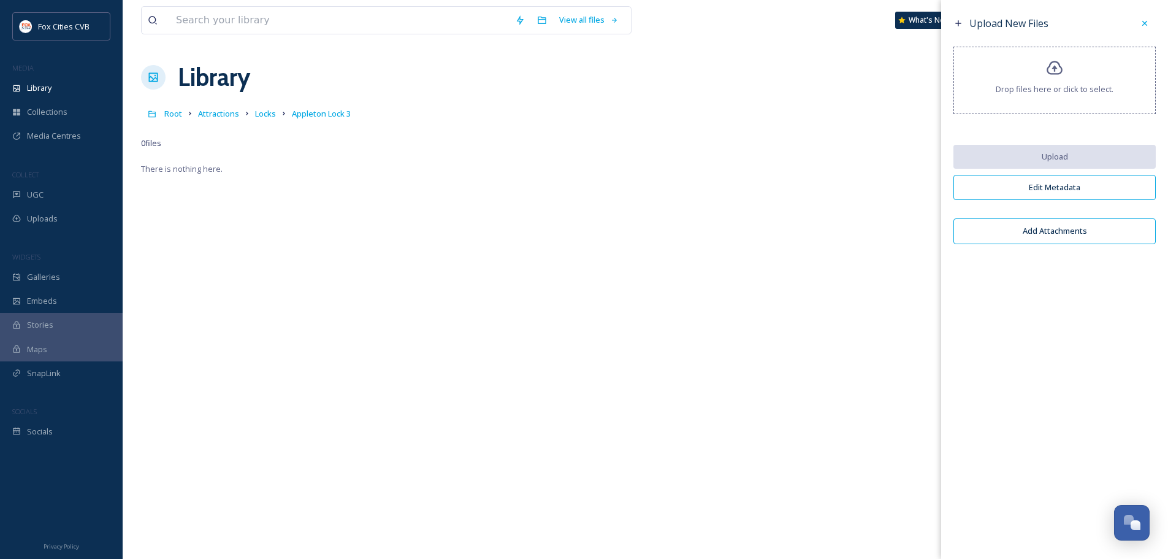
click at [1075, 92] on span "Drop files here or click to select." at bounding box center [1055, 89] width 118 height 12
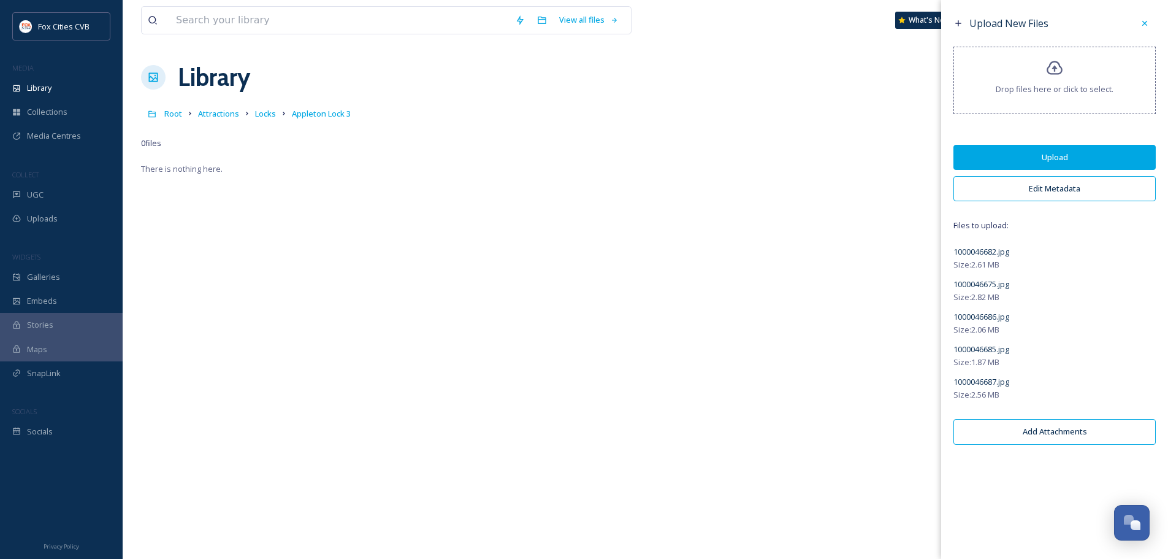
click at [1005, 196] on button "Edit Metadata" at bounding box center [1055, 188] width 202 height 25
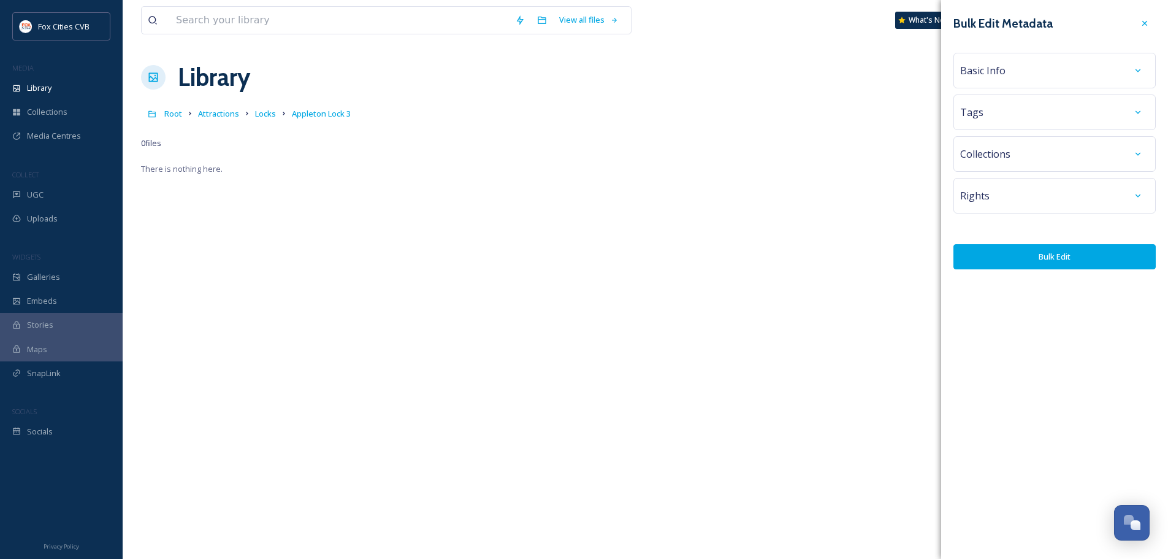
click at [1004, 74] on span "Basic Info" at bounding box center [983, 70] width 45 height 15
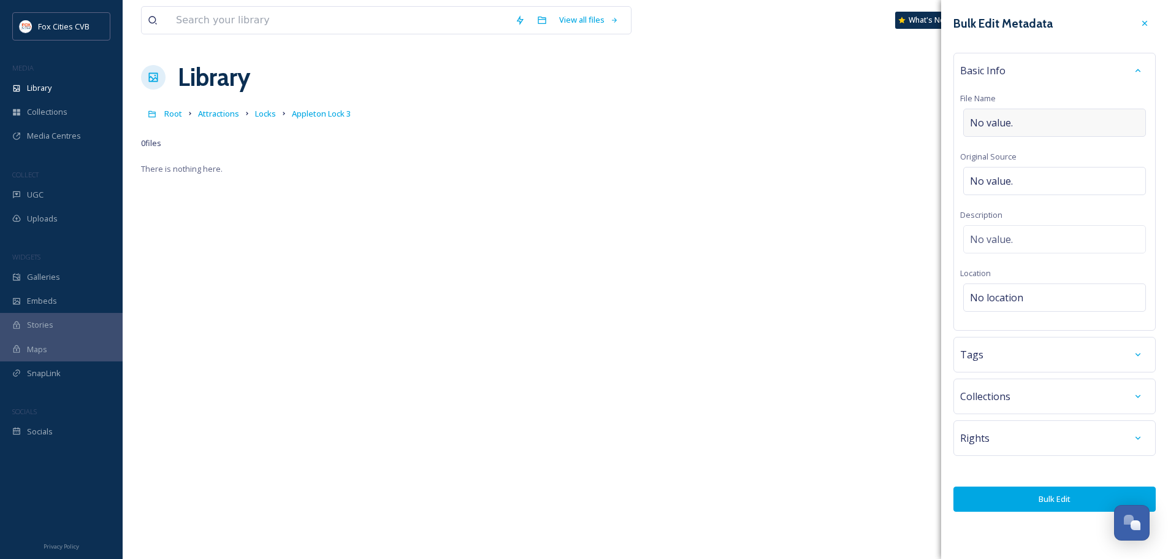
click at [1008, 120] on span "No value." at bounding box center [991, 122] width 43 height 15
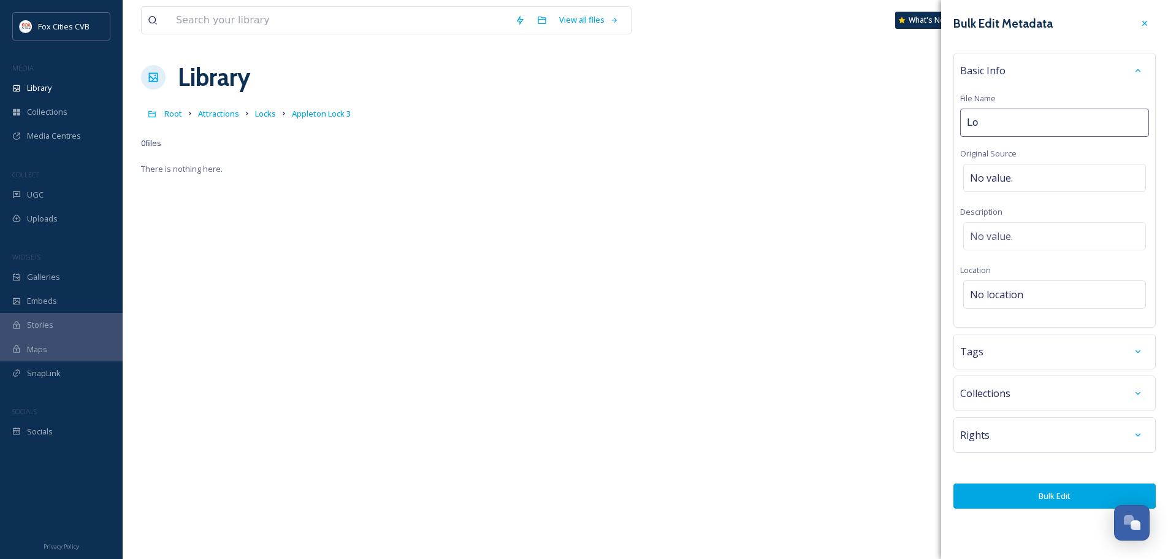
type input "L"
type input "Hand Operated Lock - Appleton Lock 3"
click at [1080, 357] on div "Tags" at bounding box center [1055, 352] width 202 height 36
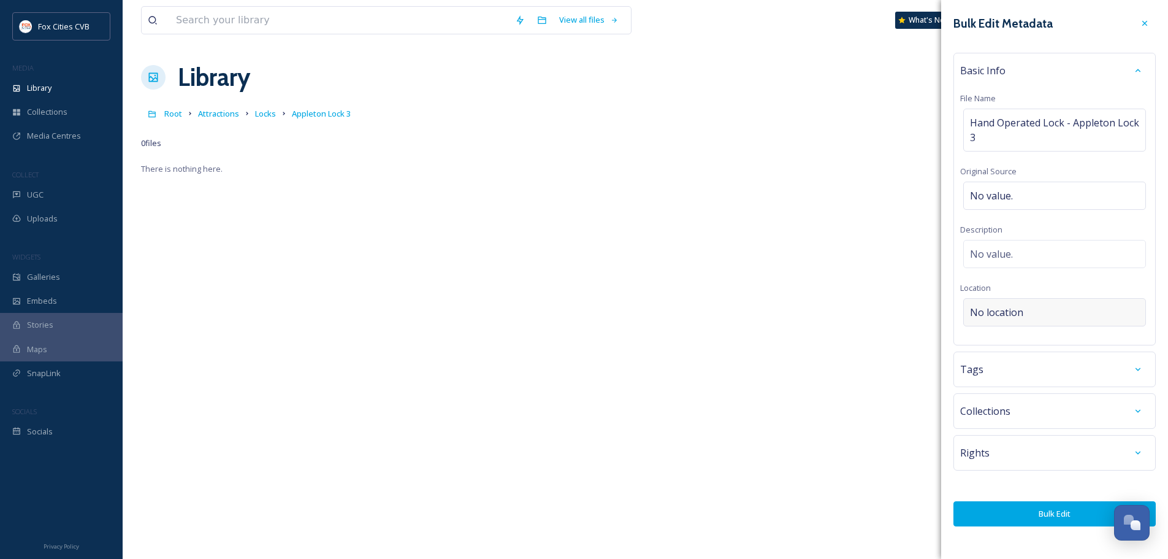
click at [1078, 320] on div "No location" at bounding box center [1055, 312] width 183 height 28
click at [1078, 318] on input at bounding box center [1055, 312] width 182 height 27
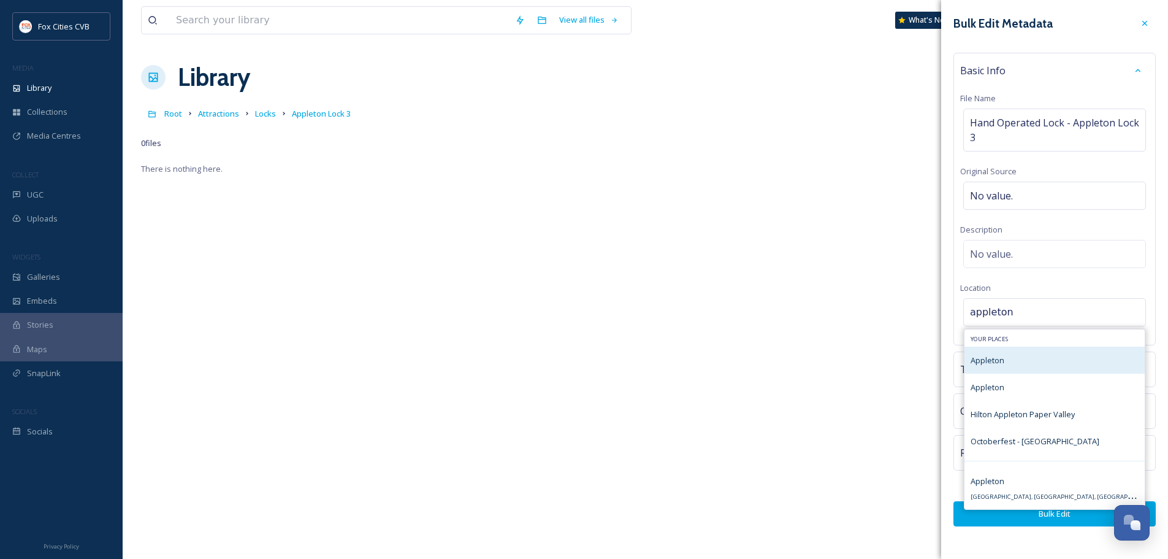
type input "appleton"
click at [1019, 359] on div "Appleton" at bounding box center [1055, 360] width 180 height 27
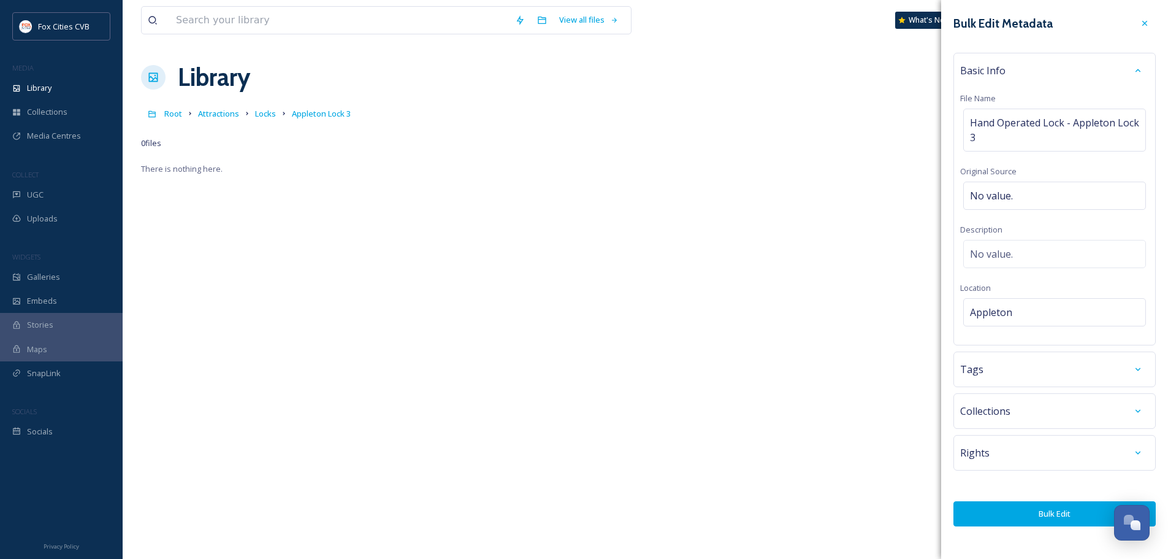
click at [1017, 367] on div "Tags" at bounding box center [1055, 369] width 189 height 22
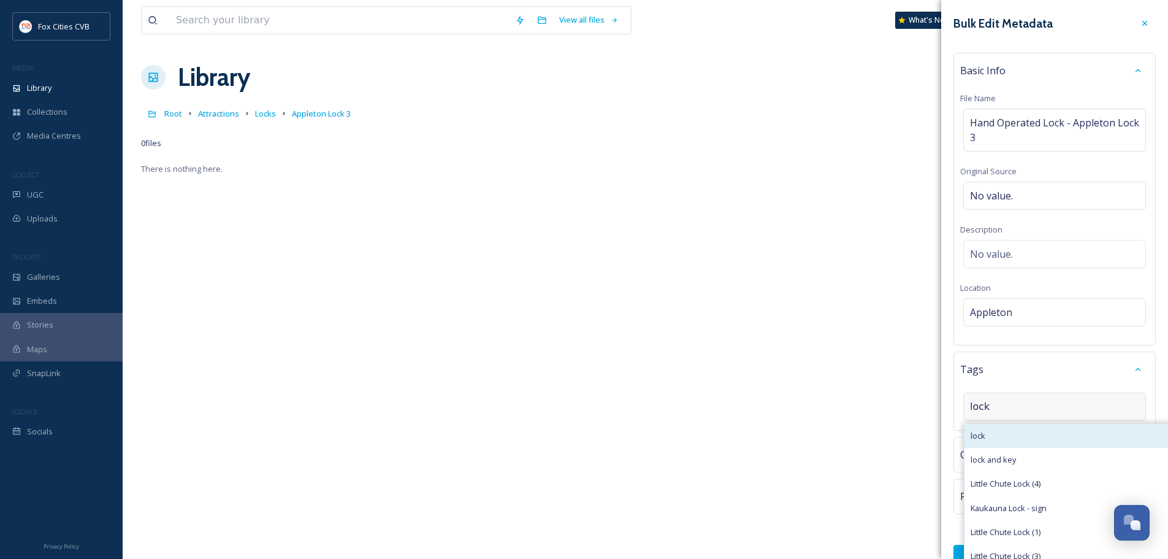
type input "lock"
click at [1019, 440] on div "lock" at bounding box center [1105, 436] width 281 height 24
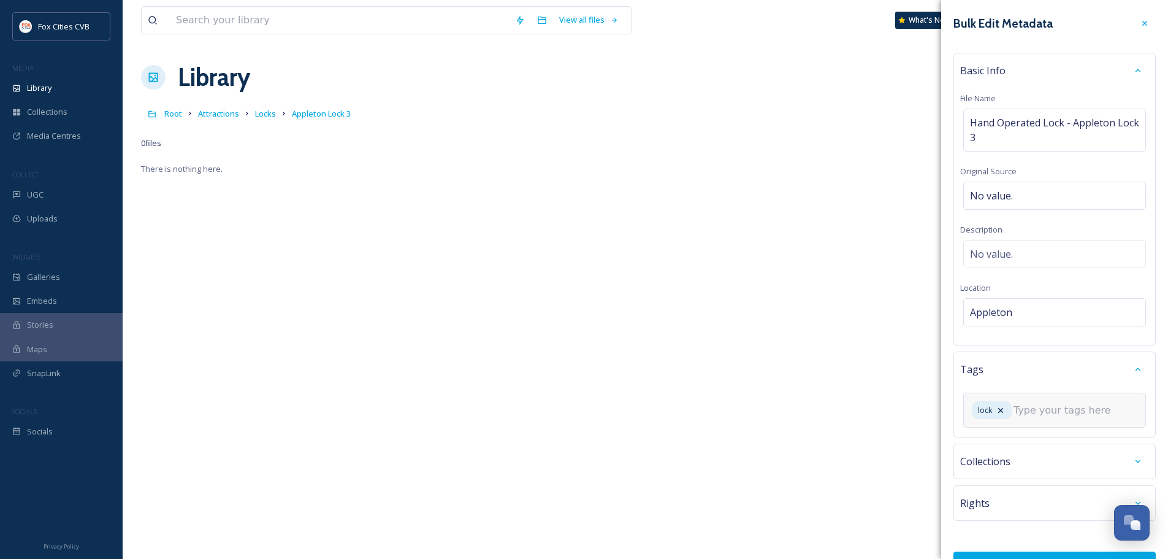
click at [1039, 408] on input at bounding box center [1075, 410] width 123 height 15
type input "hand operated lock"
click at [1036, 440] on span "Create " hand operated lock "" at bounding box center [1023, 443] width 105 height 12
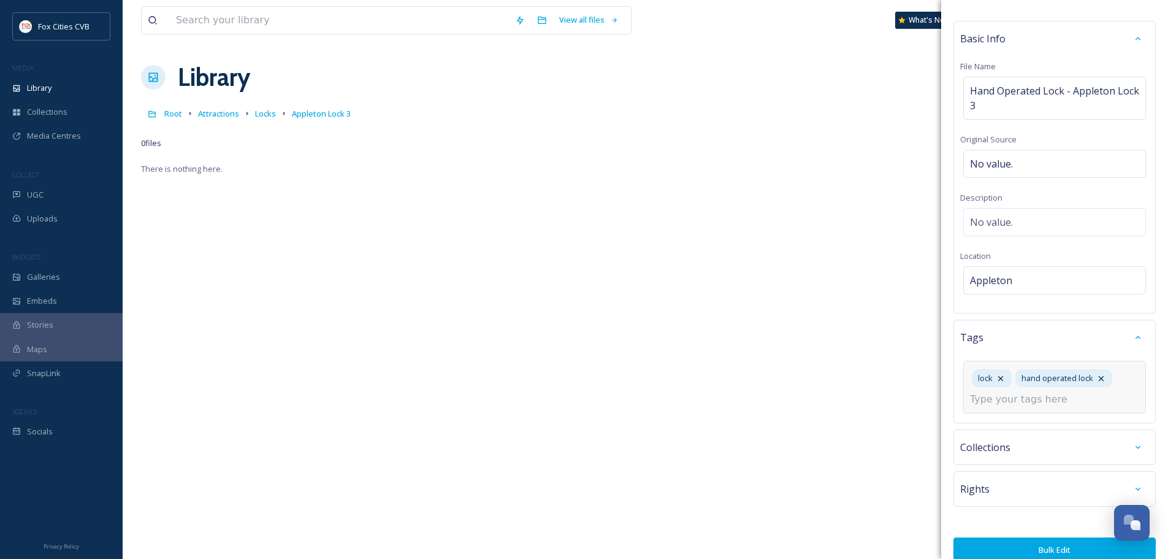
scroll to position [48, 0]
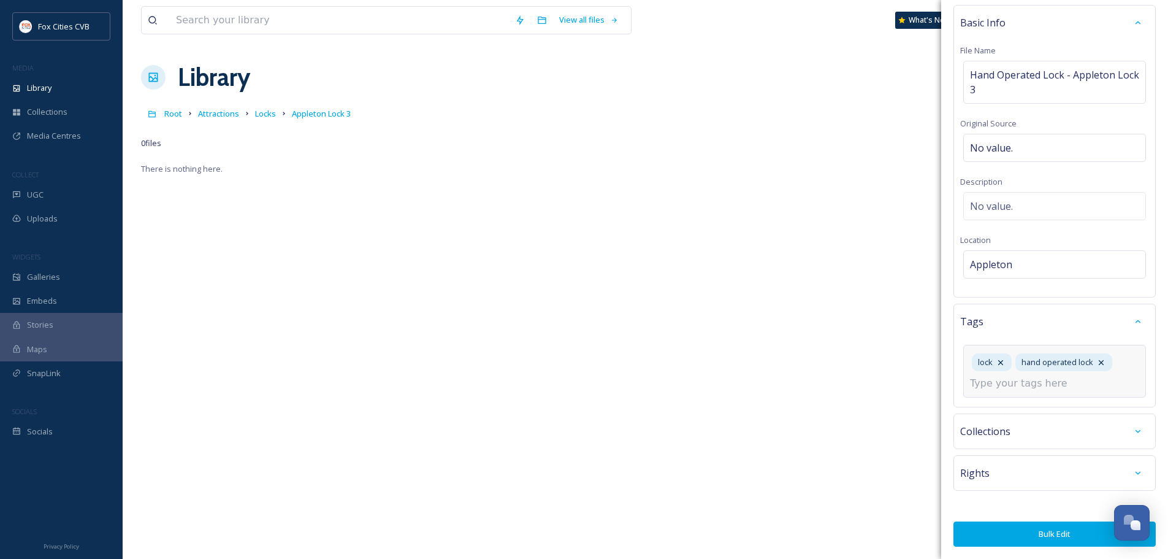
click at [1049, 528] on button "Bulk Edit" at bounding box center [1055, 533] width 202 height 25
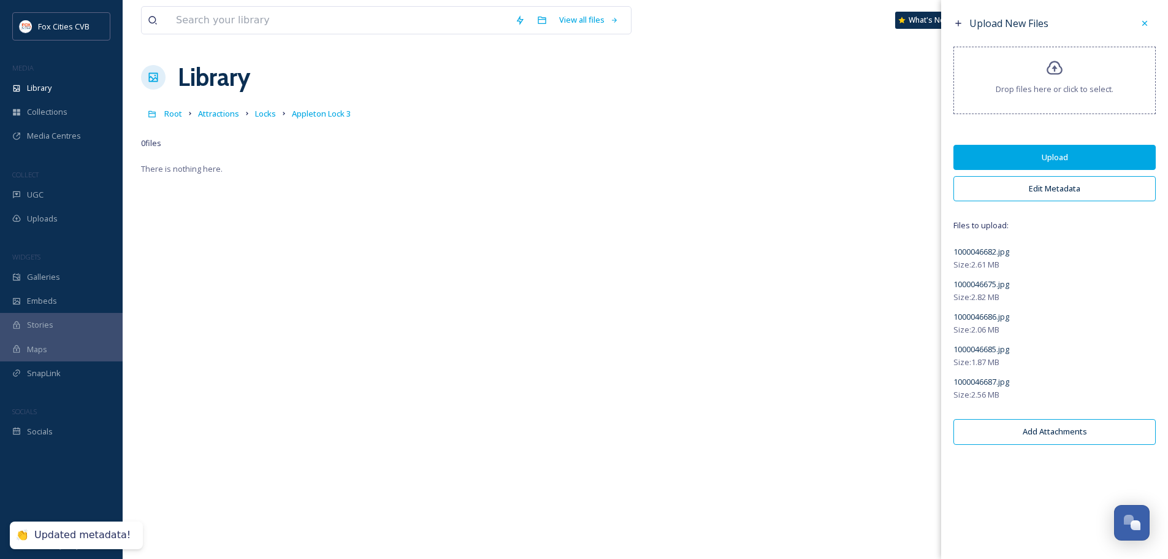
click at [1028, 150] on button "Upload" at bounding box center [1055, 157] width 202 height 25
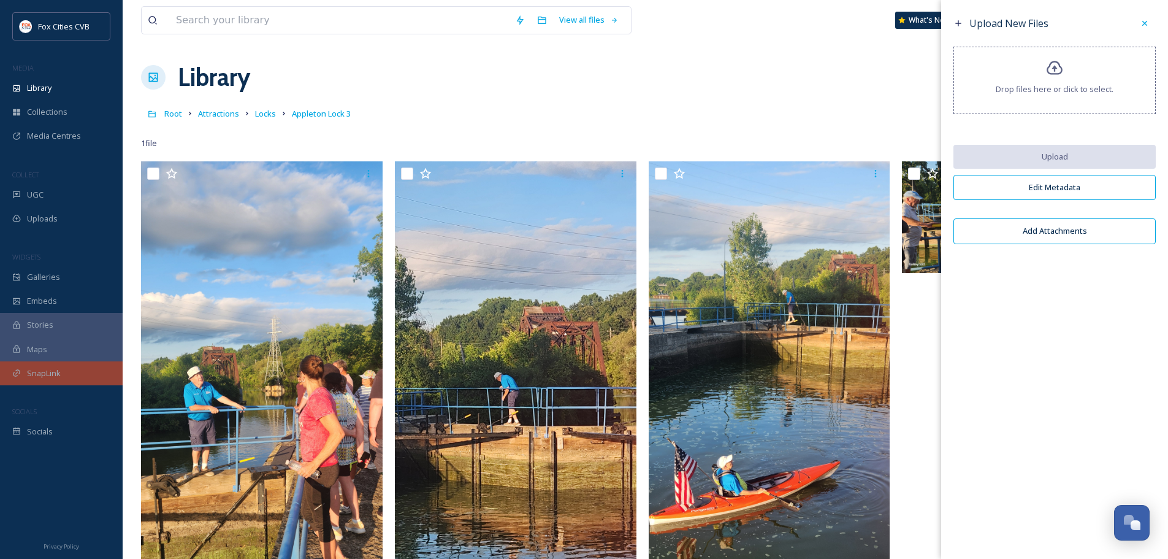
click at [69, 366] on div "SnapLink" at bounding box center [61, 373] width 123 height 24
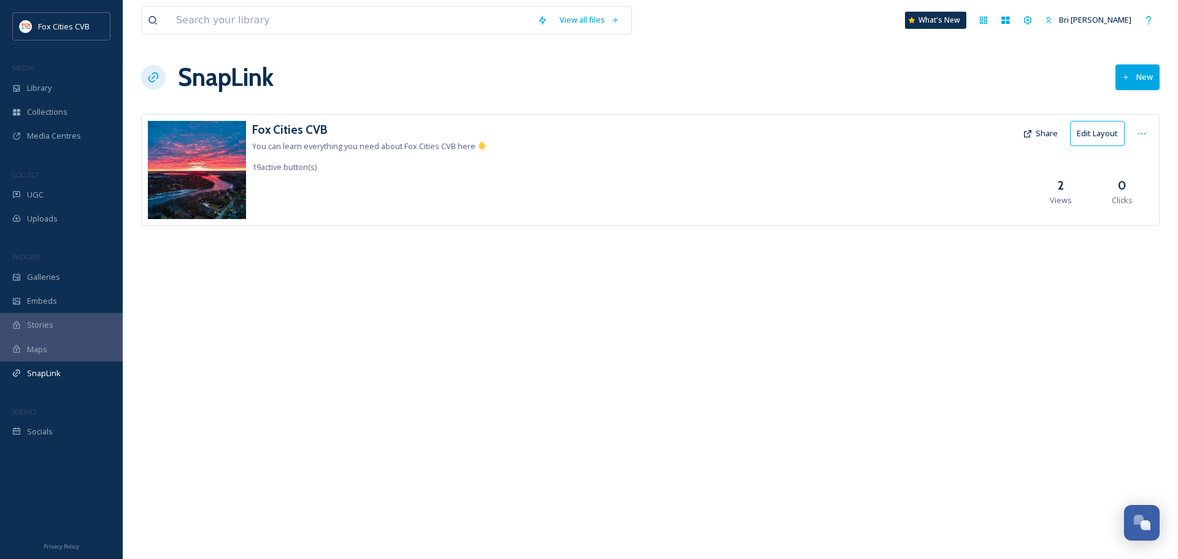
click at [1051, 130] on button "Share" at bounding box center [1039, 133] width 47 height 24
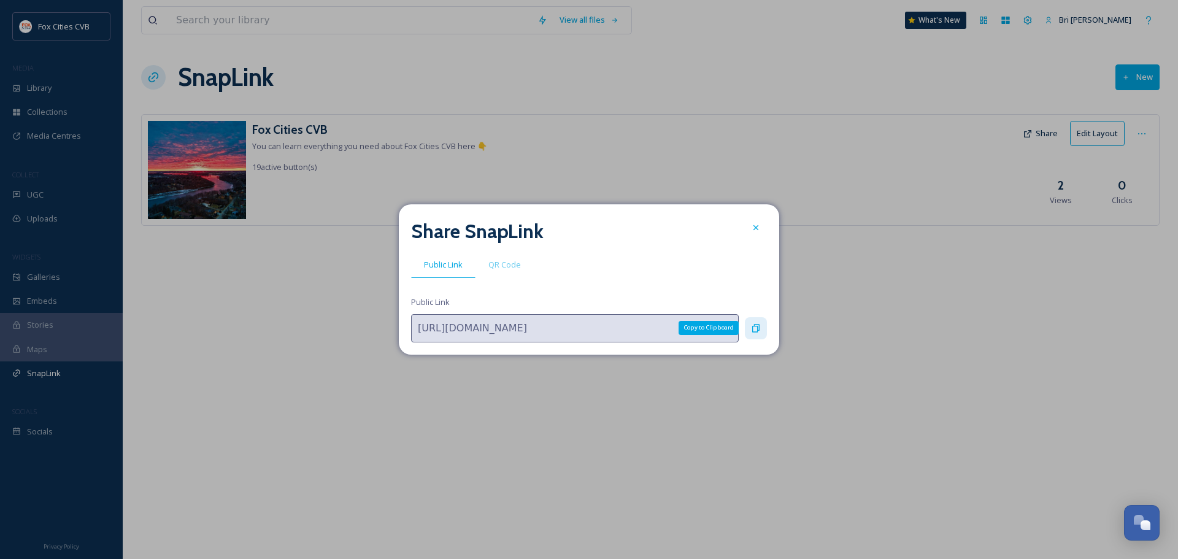
click at [754, 323] on icon at bounding box center [756, 328] width 10 height 10
click at [752, 223] on icon at bounding box center [756, 228] width 10 height 10
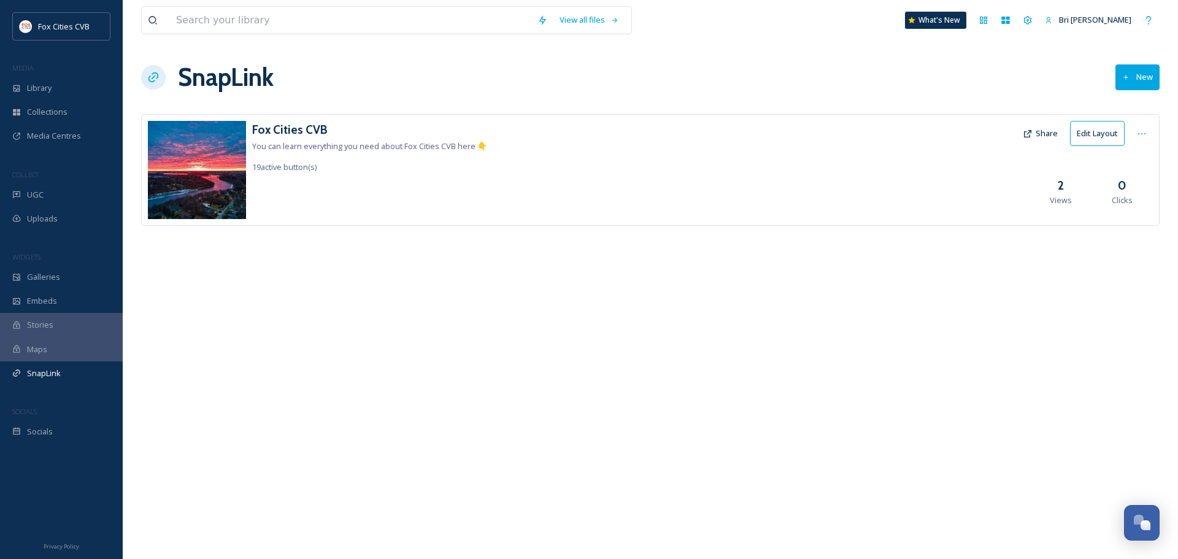
click at [518, 161] on div "Fox Cities CVB You can learn everything you need about Fox Cities CVB here 👇 19…" at bounding box center [650, 170] width 1018 height 112
click at [1087, 130] on button "Edit Layout" at bounding box center [1097, 133] width 55 height 25
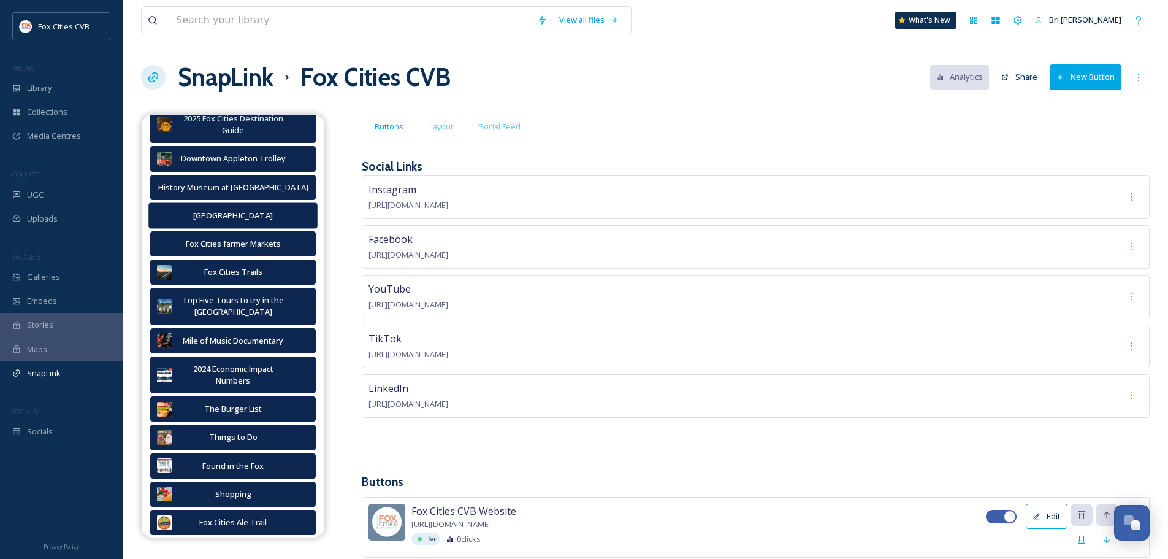
scroll to position [307, 0]
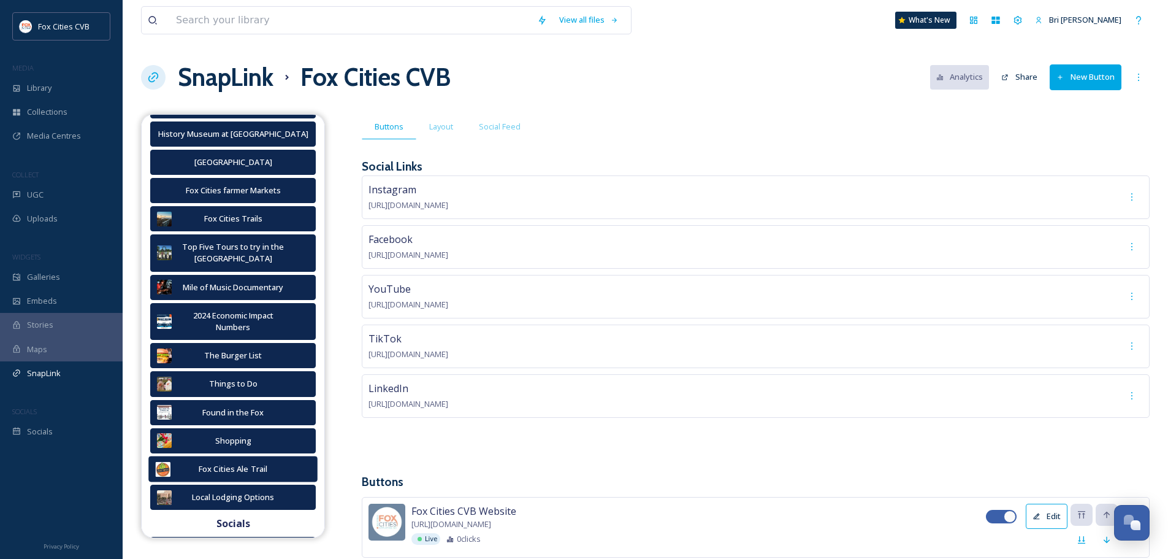
click at [286, 469] on div "Fox Cities Ale Trail" at bounding box center [233, 469] width 113 height 12
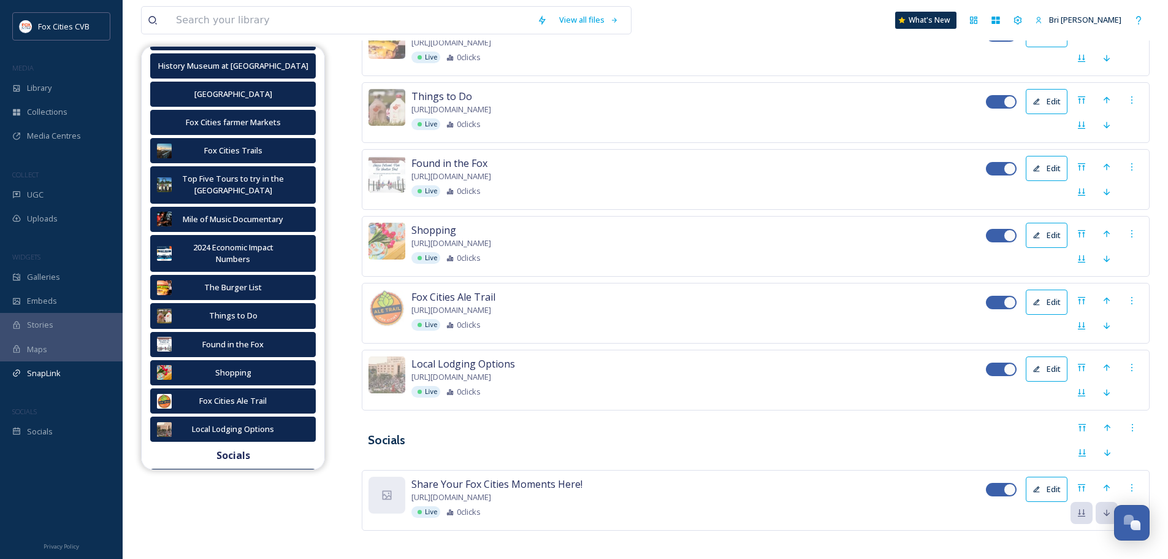
scroll to position [1222, 0]
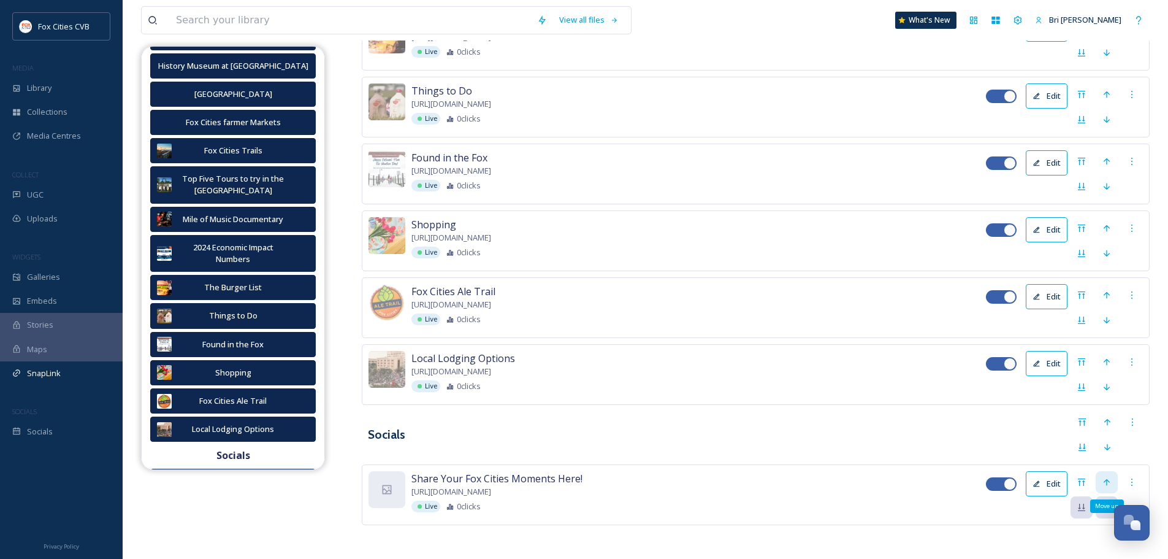
click at [1109, 482] on icon at bounding box center [1107, 482] width 10 height 10
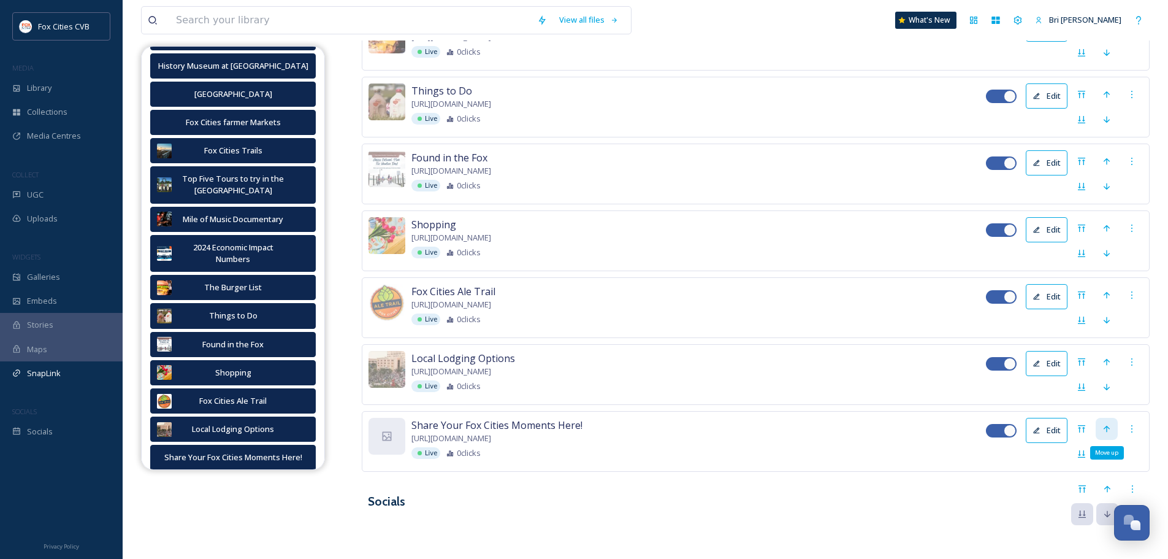
click at [1114, 429] on div "Move up" at bounding box center [1107, 429] width 22 height 22
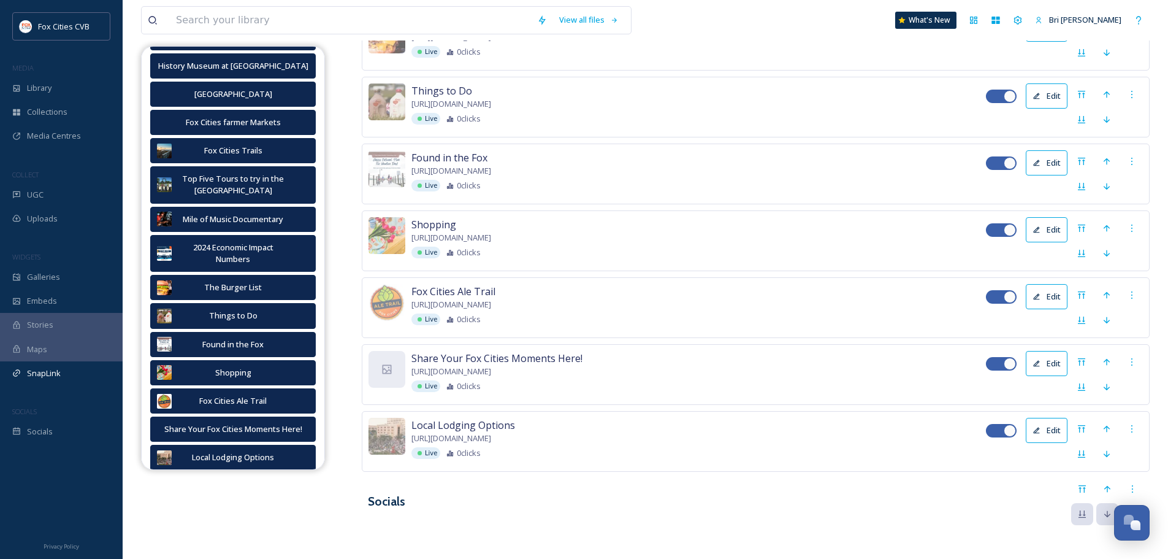
drag, startPoint x: 825, startPoint y: 387, endPoint x: 757, endPoint y: 236, distance: 166.1
click at [1083, 359] on icon at bounding box center [1082, 362] width 10 height 10
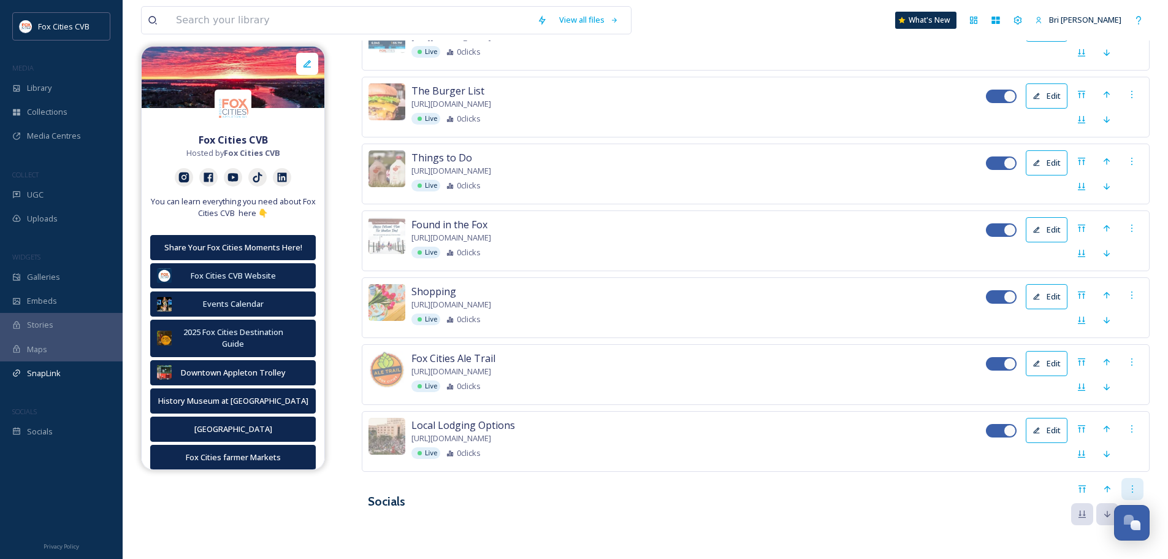
click at [1140, 488] on div at bounding box center [1133, 489] width 22 height 22
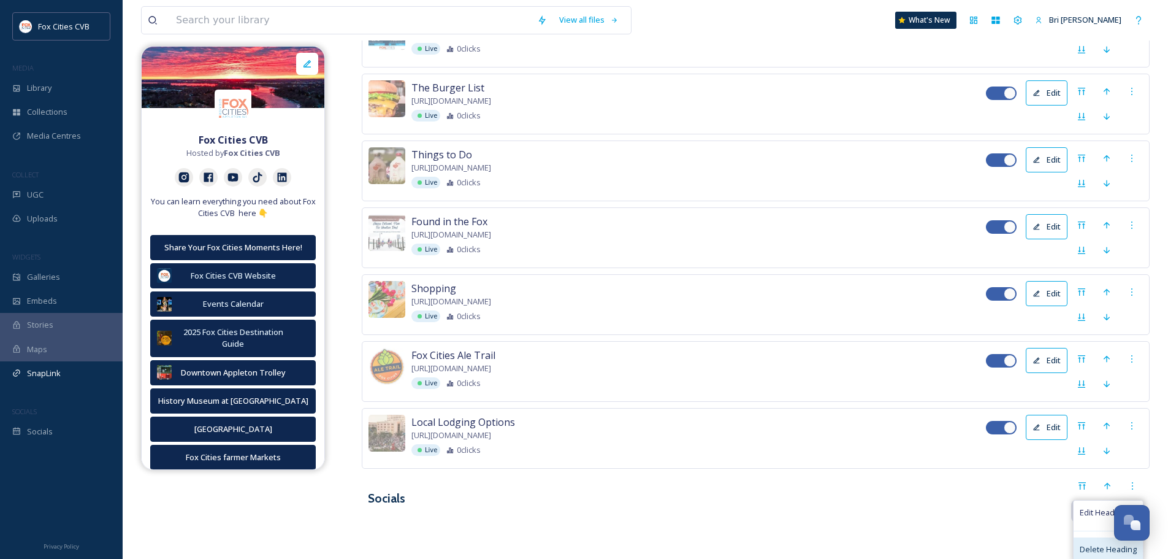
click at [1097, 547] on span "Delete Heading" at bounding box center [1108, 549] width 57 height 12
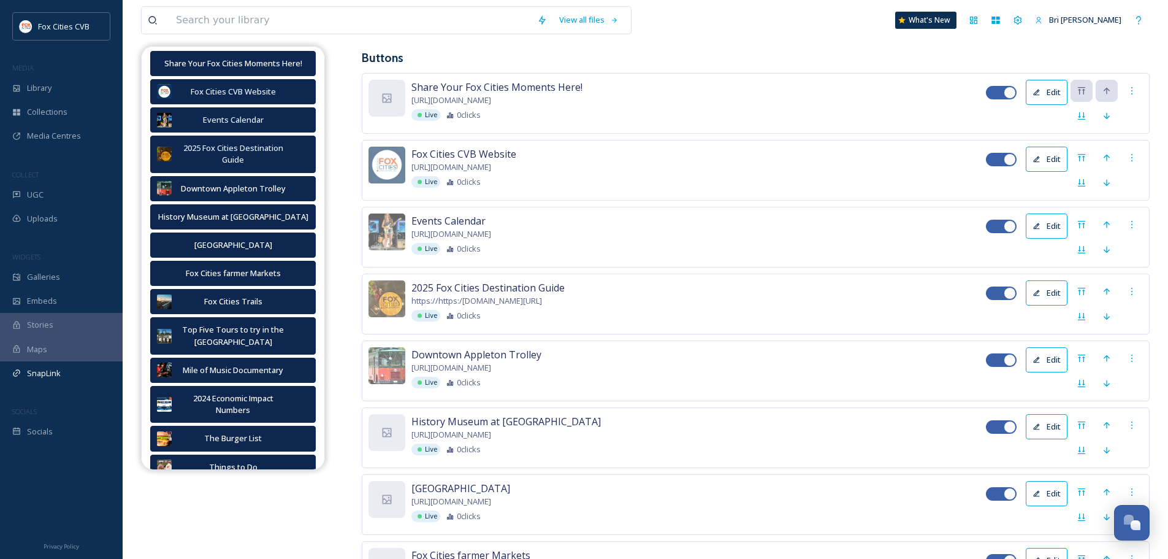
scroll to position [552, 0]
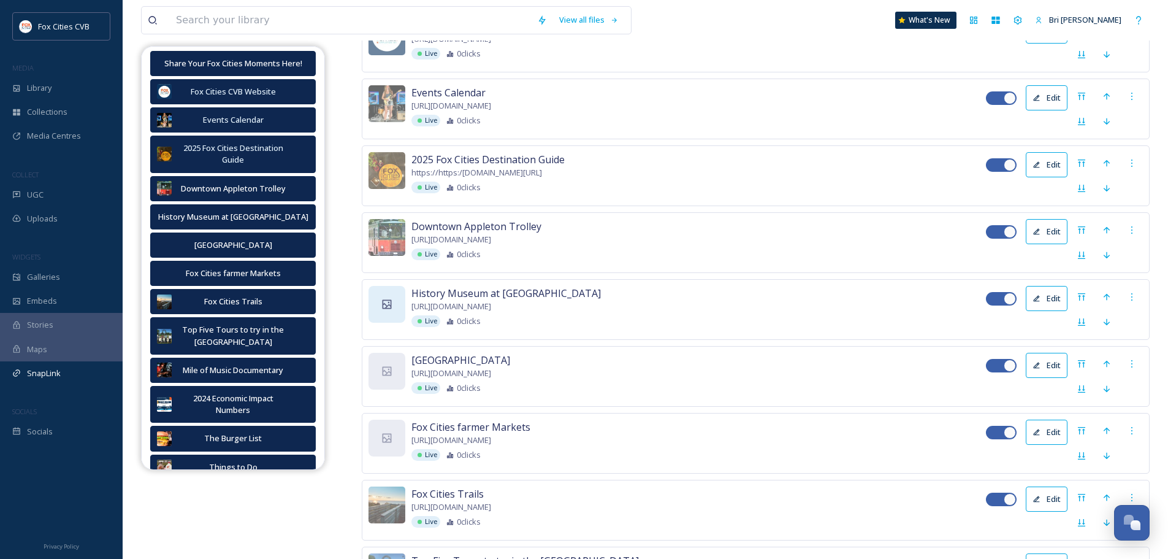
click at [386, 298] on icon at bounding box center [387, 304] width 12 height 12
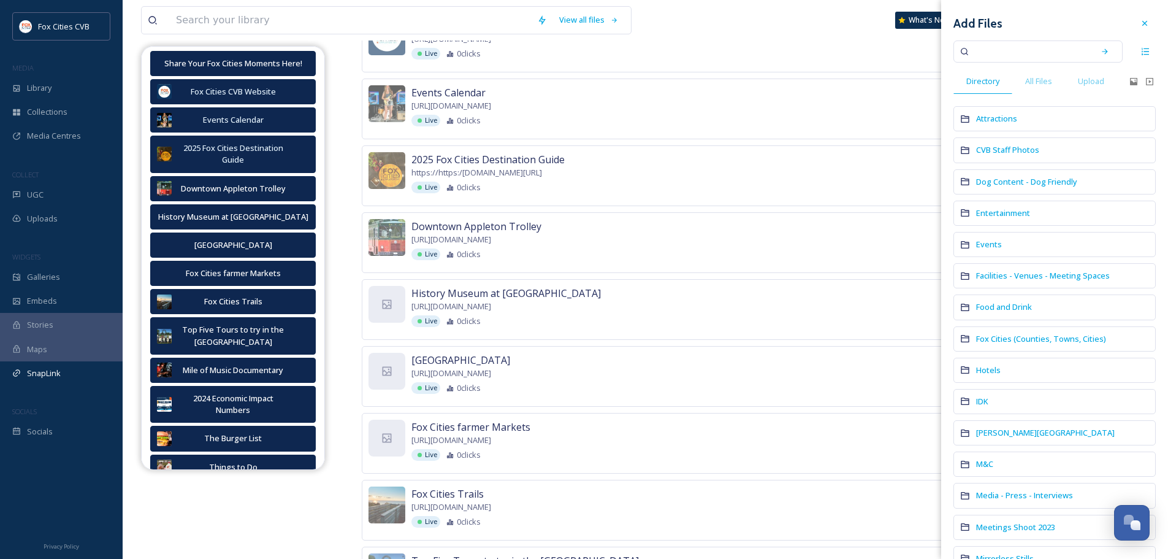
click at [1011, 44] on input at bounding box center [1030, 51] width 116 height 27
type input "history museum at the castle"
click at [1101, 54] on icon at bounding box center [1105, 51] width 9 height 9
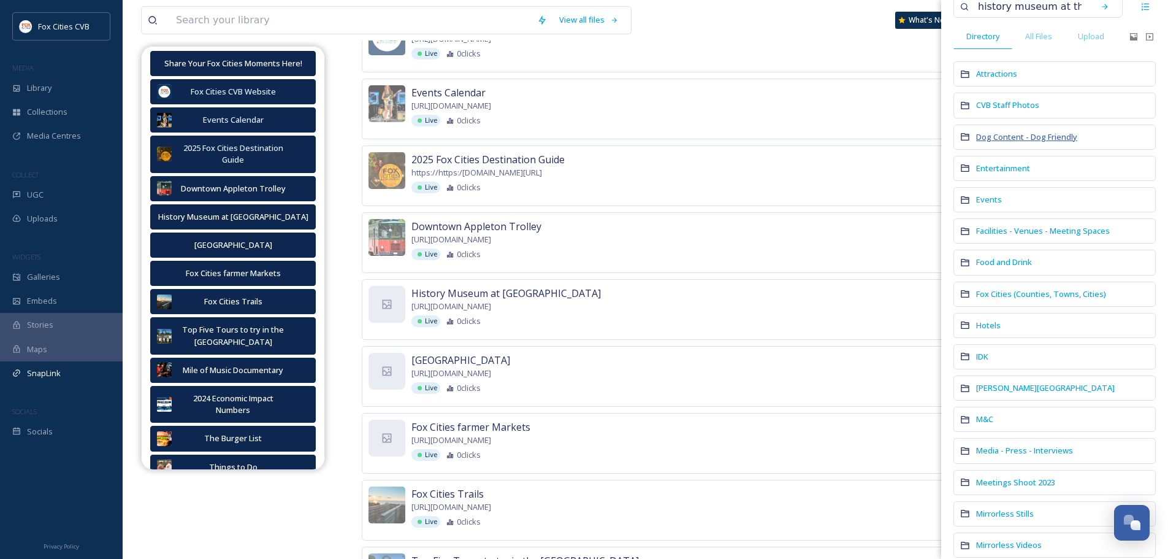
scroll to position [0, 0]
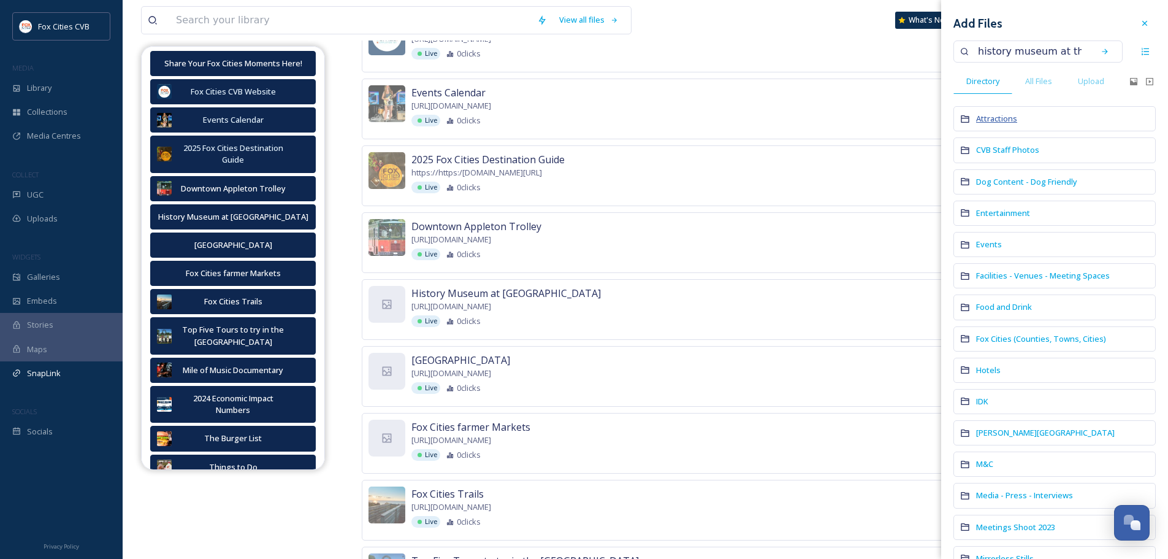
click at [1002, 121] on span "Attractions" at bounding box center [996, 118] width 41 height 11
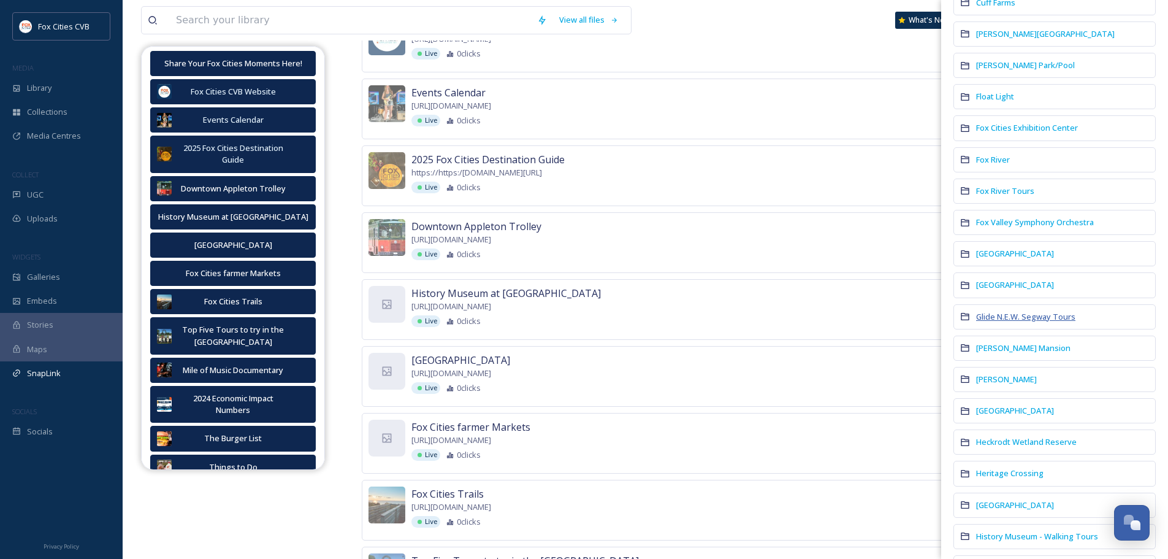
scroll to position [552, 0]
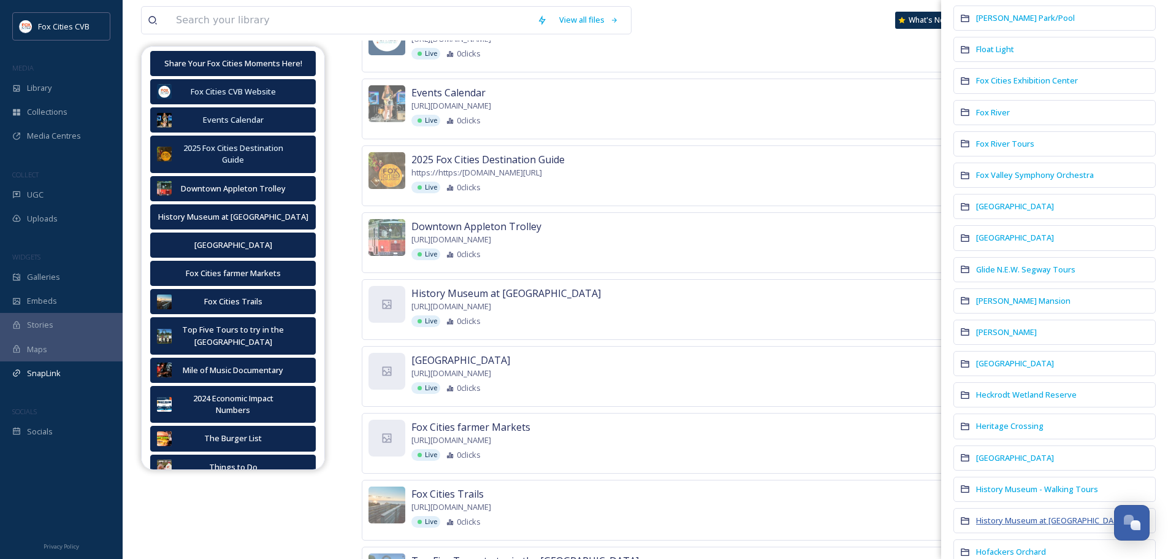
click at [1008, 520] on span "History Museum at [GEOGRAPHIC_DATA]" at bounding box center [1051, 520] width 150 height 11
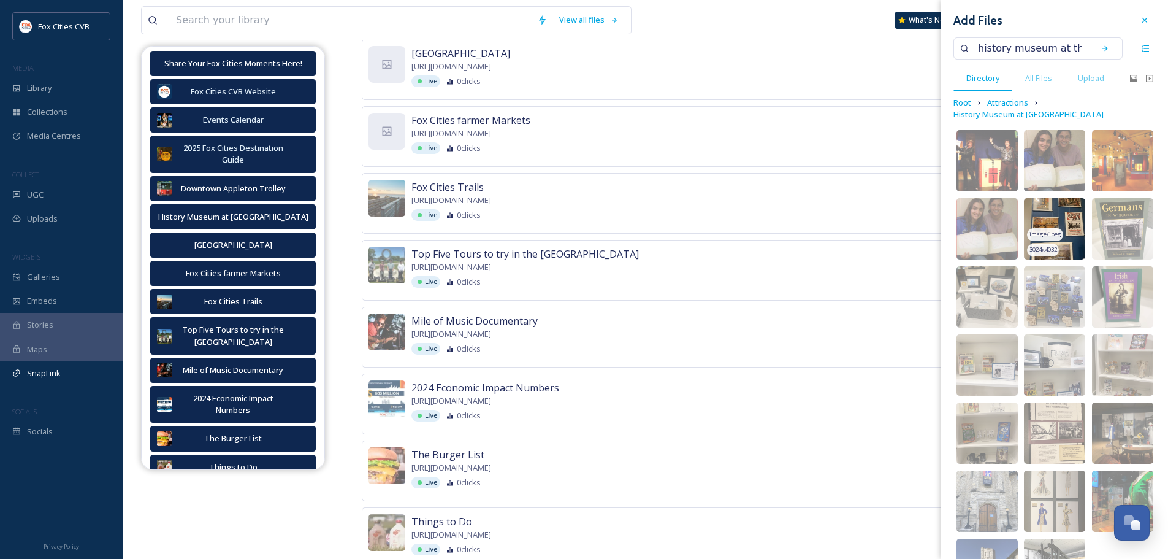
scroll to position [0, 0]
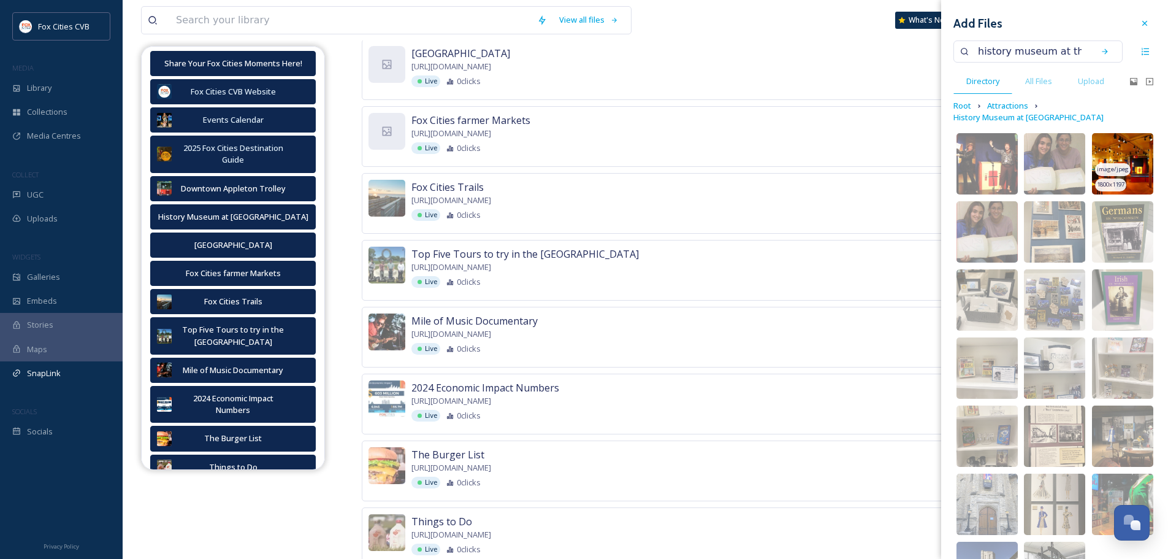
click at [1113, 150] on img at bounding box center [1122, 163] width 61 height 61
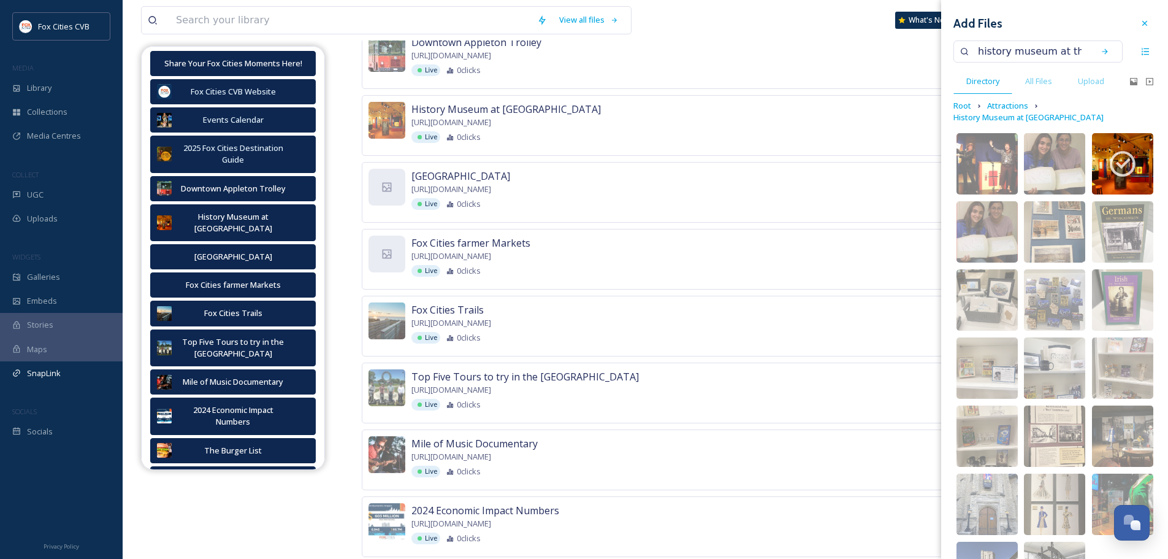
scroll to position [675, 0]
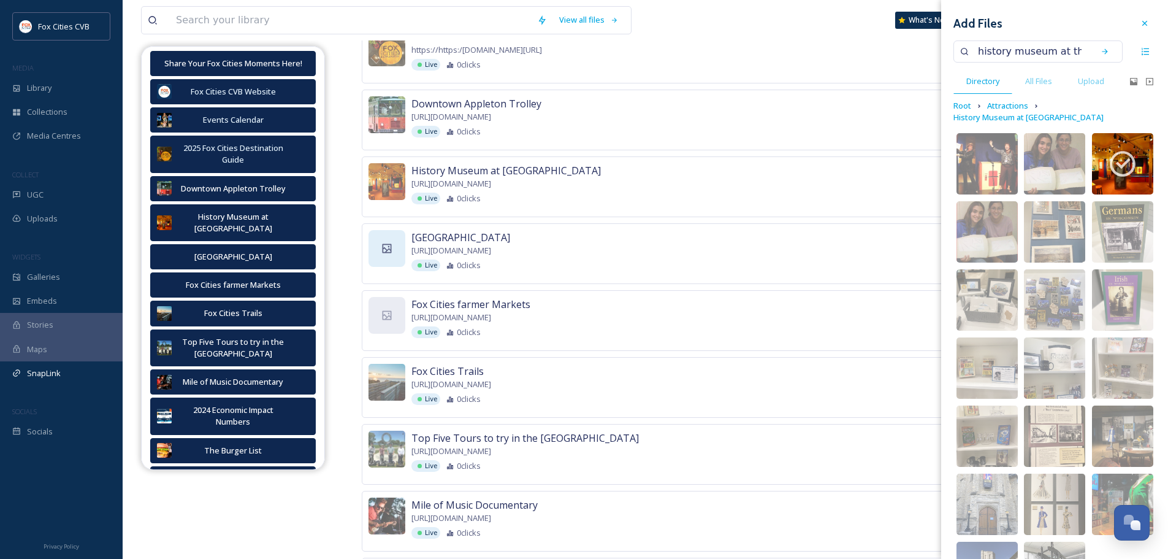
click at [372, 245] on div at bounding box center [387, 248] width 37 height 37
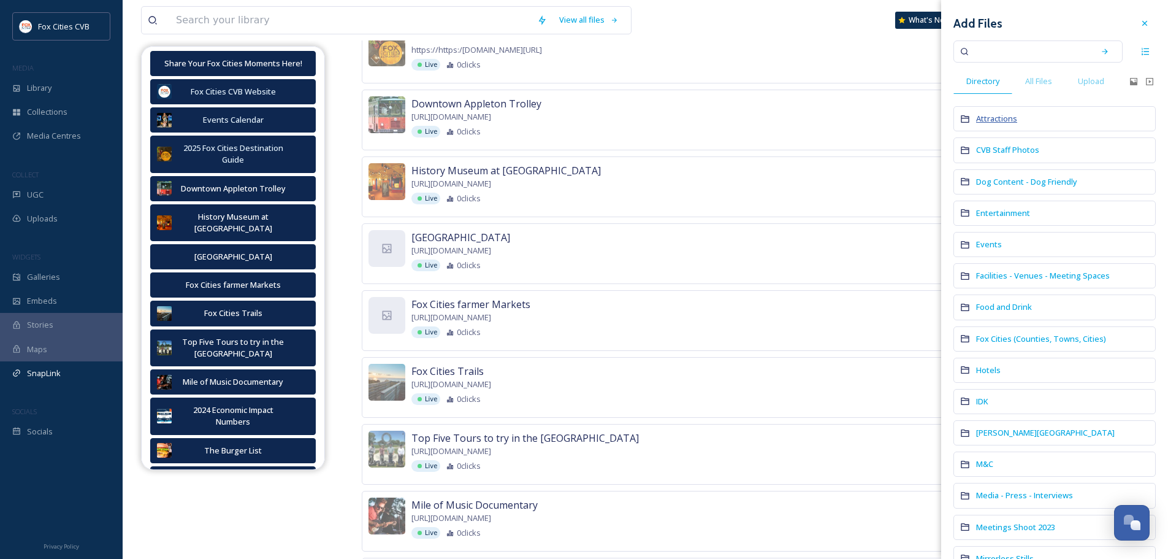
click at [1006, 117] on span "Attractions" at bounding box center [996, 118] width 41 height 11
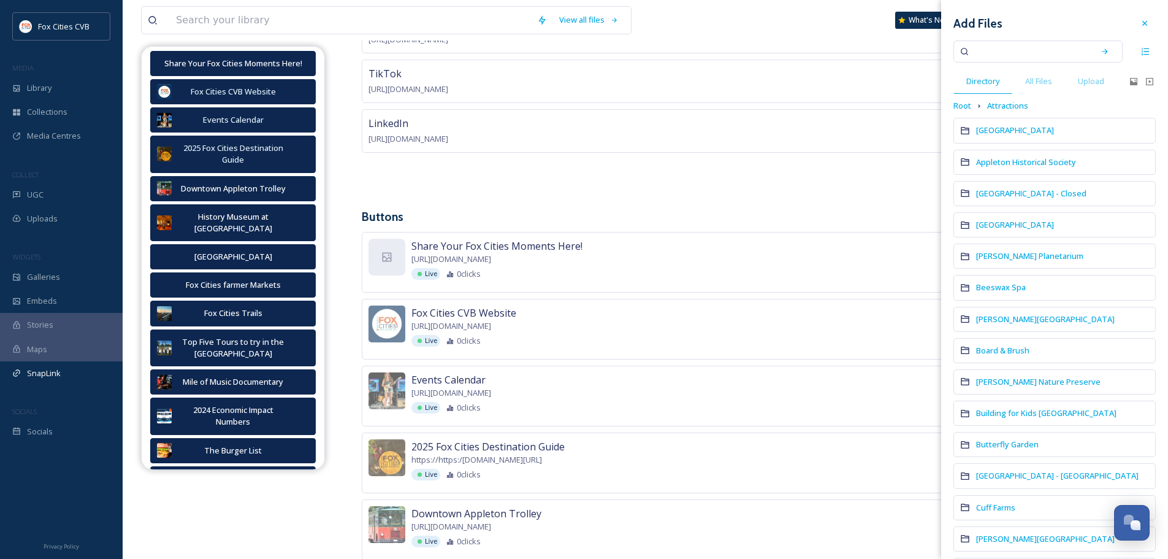
scroll to position [245, 0]
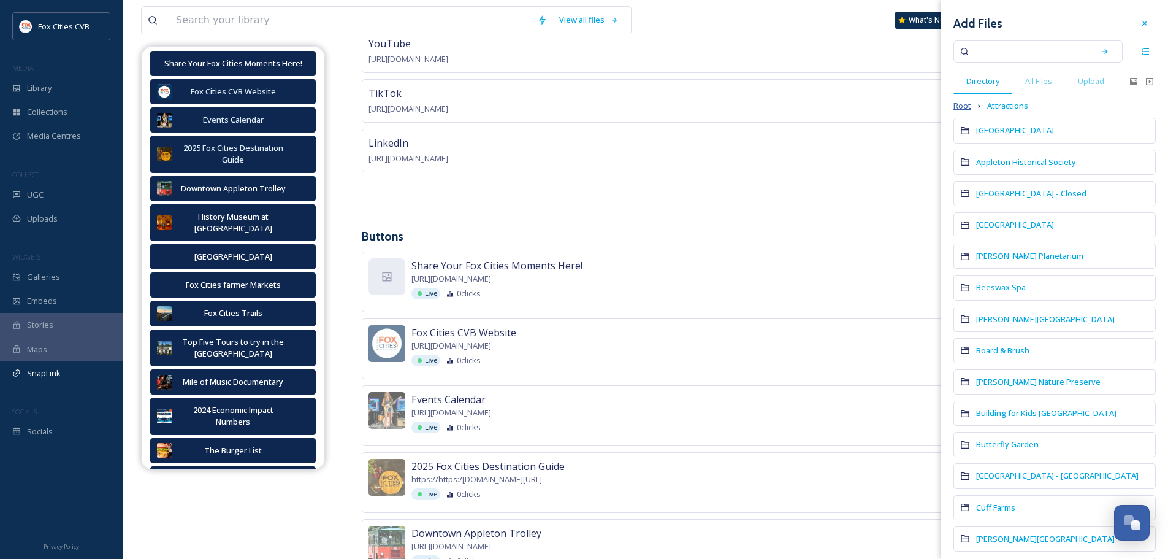
click at [966, 105] on span "Root" at bounding box center [963, 106] width 18 height 12
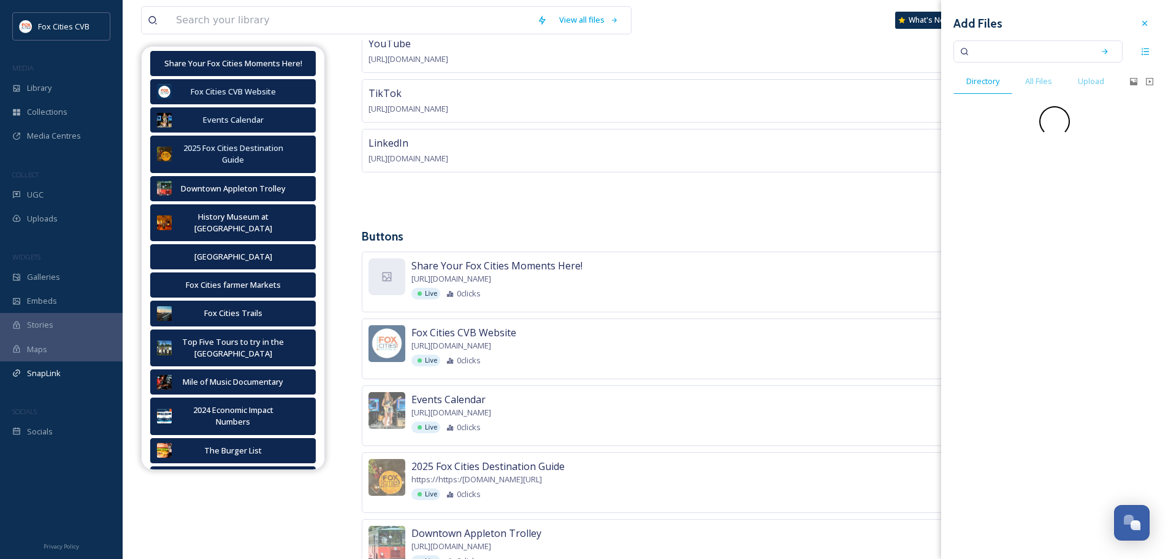
click at [990, 56] on input at bounding box center [1030, 51] width 116 height 27
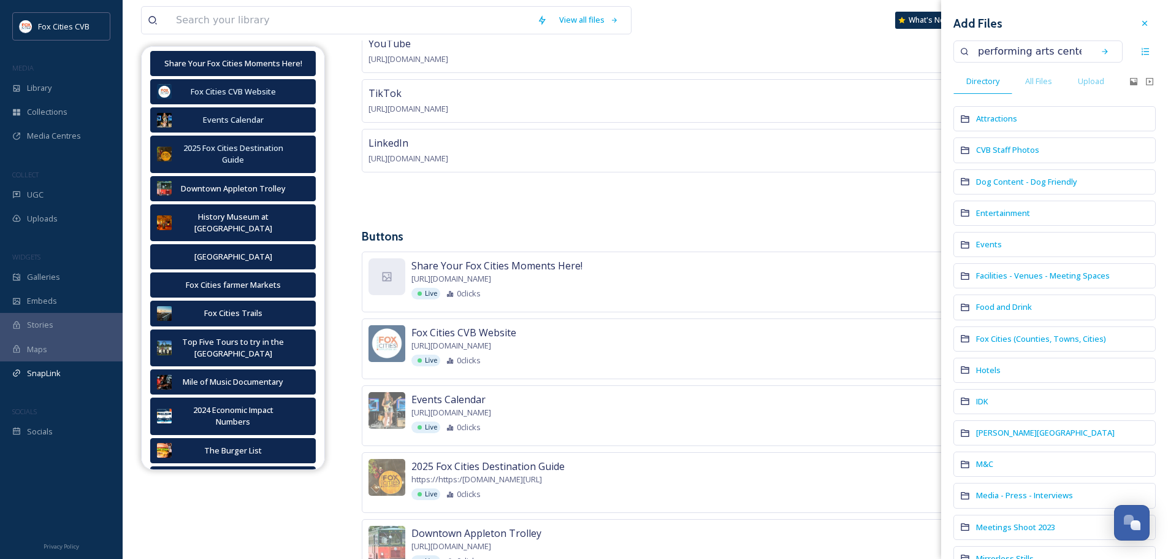
type input "performing arts center"
click at [1102, 52] on icon at bounding box center [1105, 51] width 6 height 6
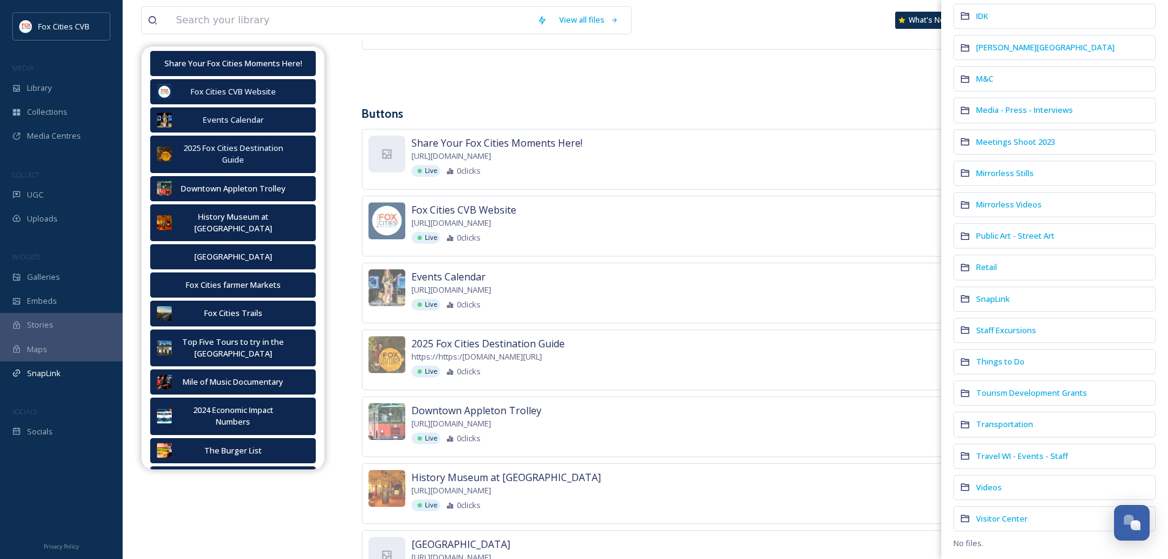
scroll to position [388, 0]
click at [1001, 361] on span "Things to Do" at bounding box center [1000, 358] width 48 height 11
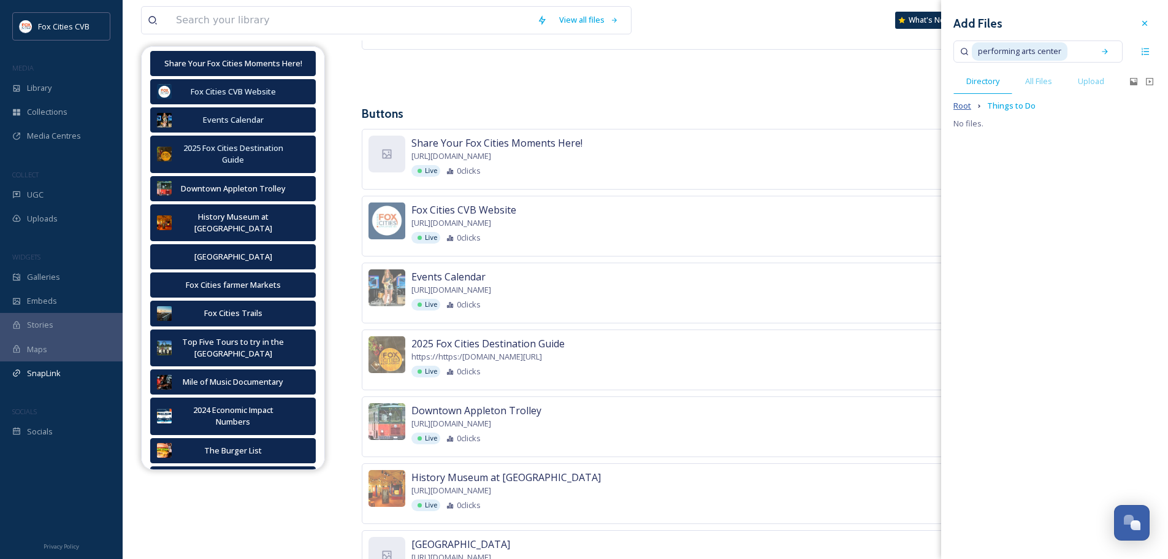
click at [968, 104] on span "Root" at bounding box center [963, 106] width 18 height 12
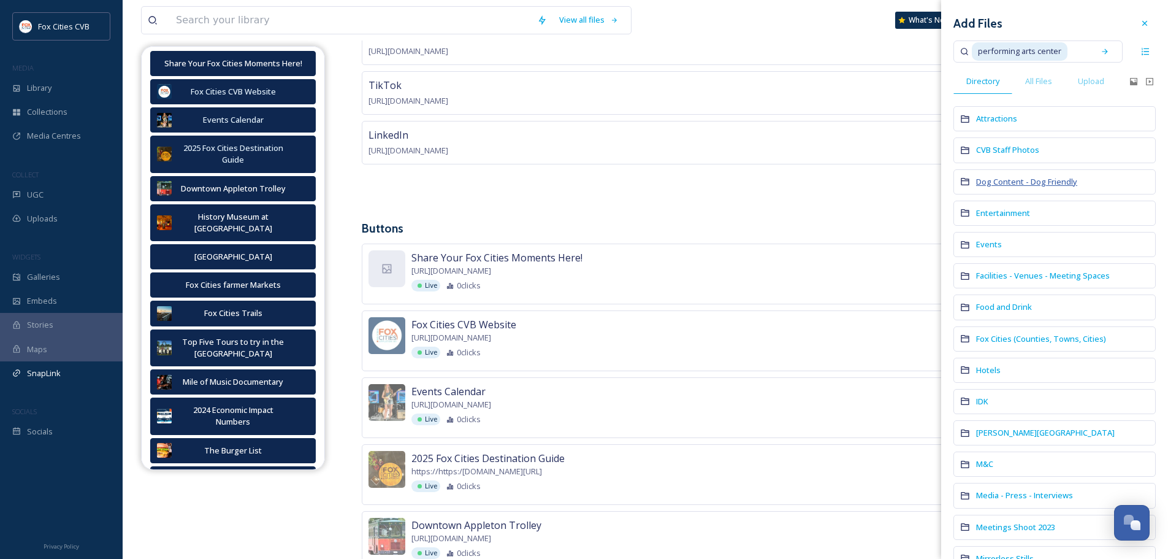
scroll to position [245, 0]
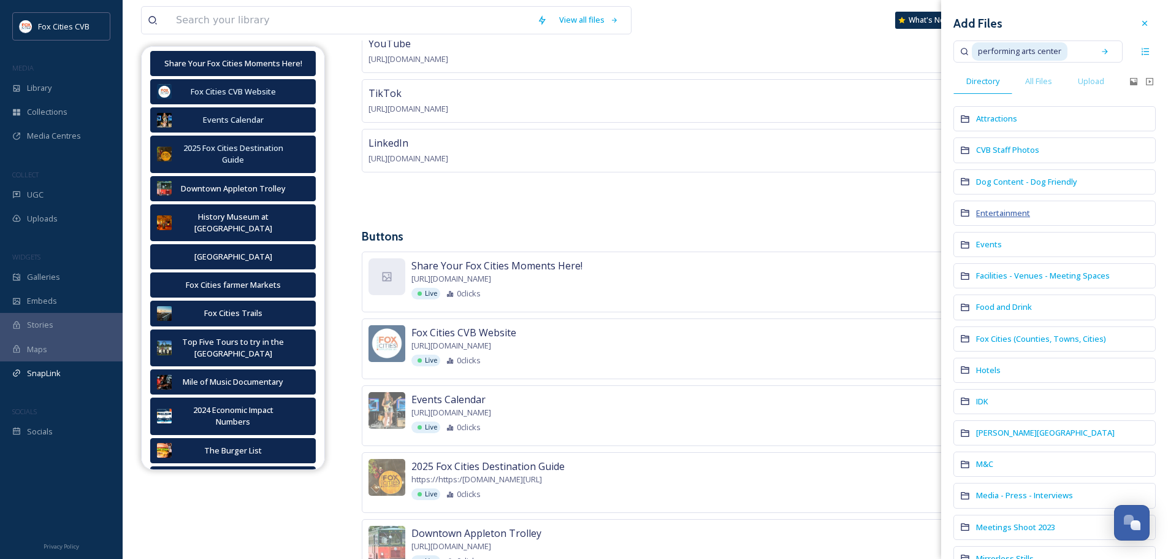
click at [1021, 215] on span "Entertainment" at bounding box center [1003, 212] width 54 height 11
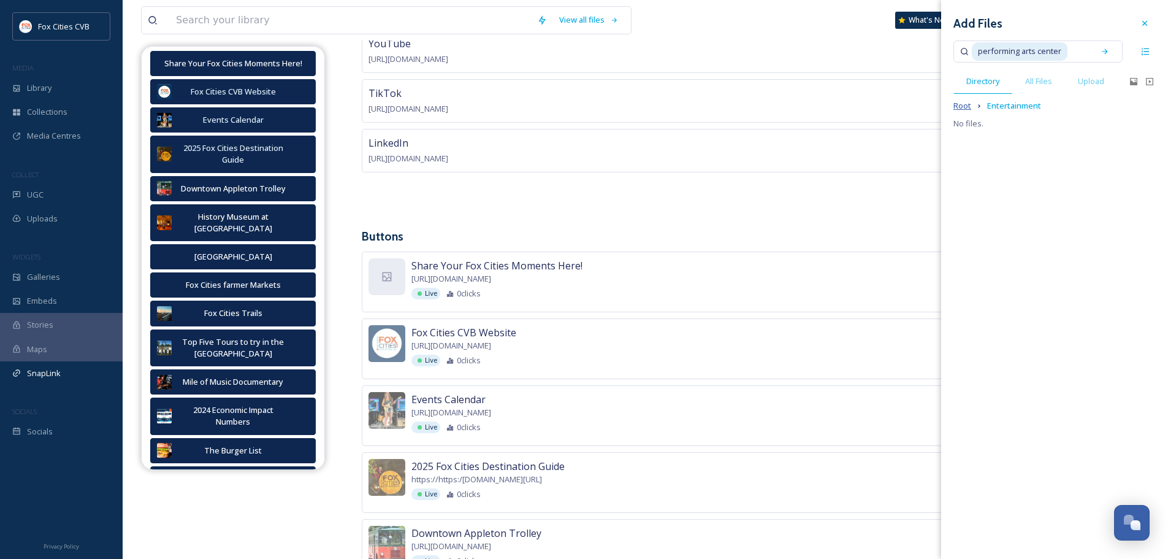
click at [961, 105] on span "Root" at bounding box center [963, 106] width 18 height 12
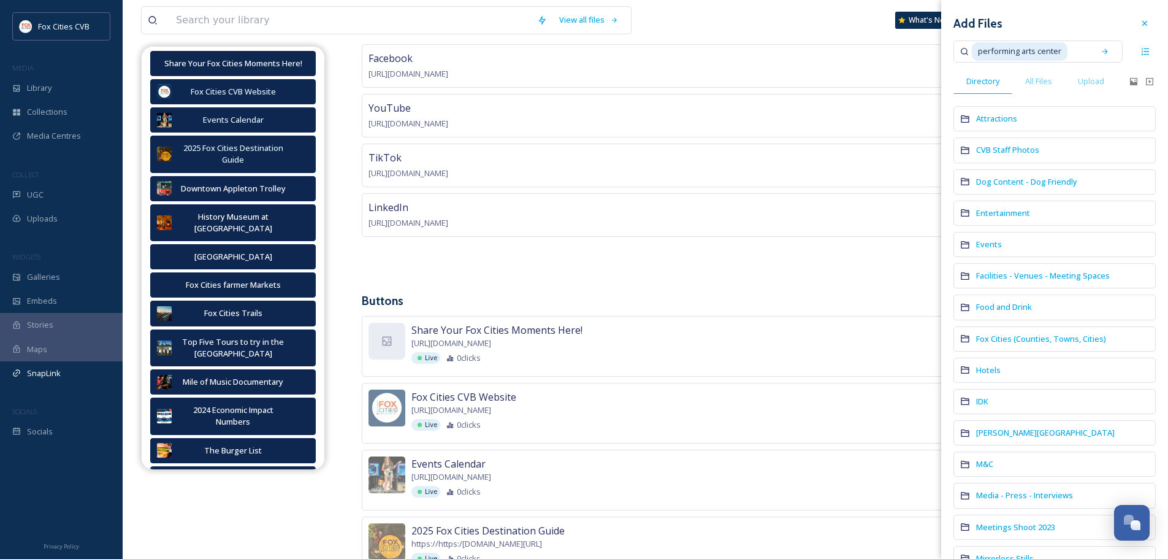
scroll to position [123, 0]
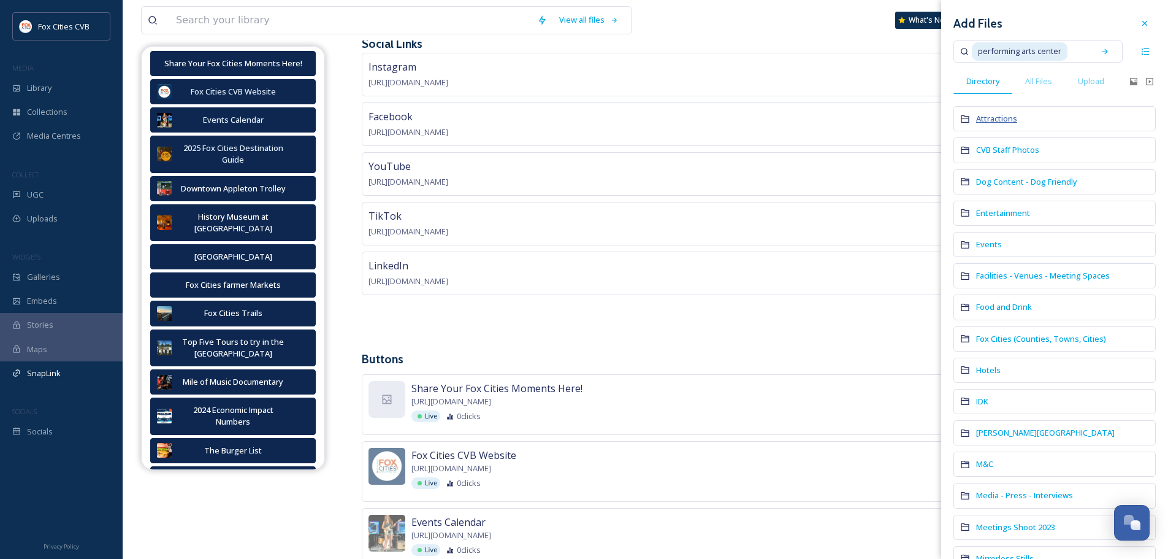
click at [998, 123] on span "Attractions" at bounding box center [996, 118] width 41 height 11
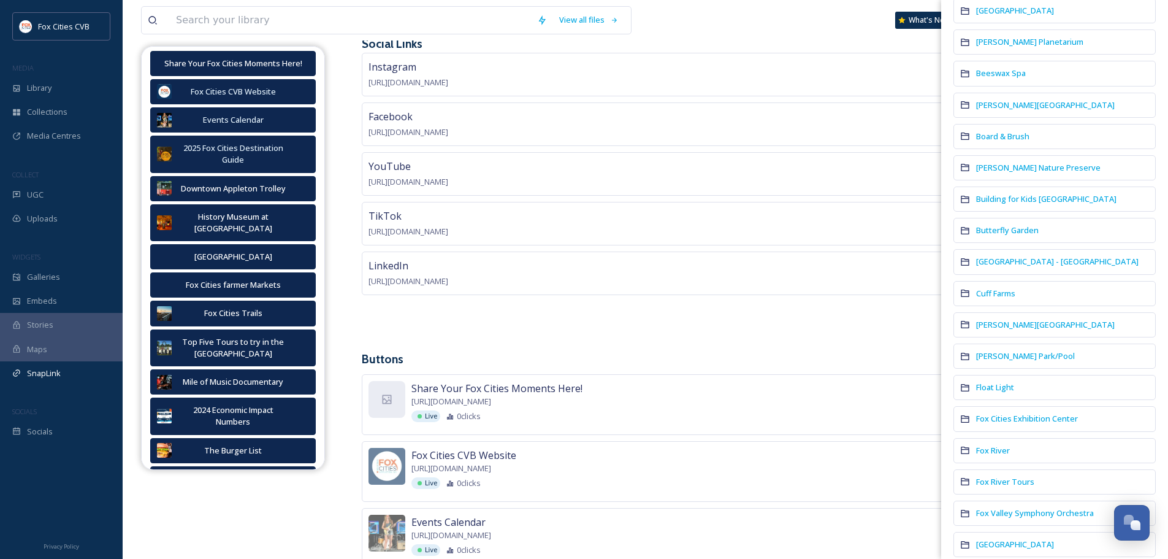
scroll to position [184, 0]
